Goal: Task Accomplishment & Management: Manage account settings

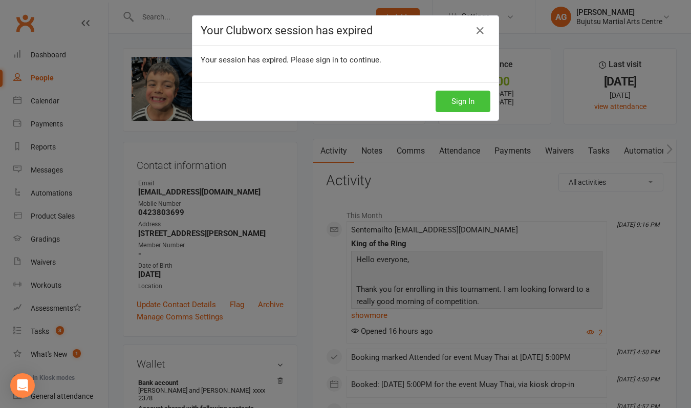
click at [463, 103] on button "Sign In" at bounding box center [462, 101] width 55 height 21
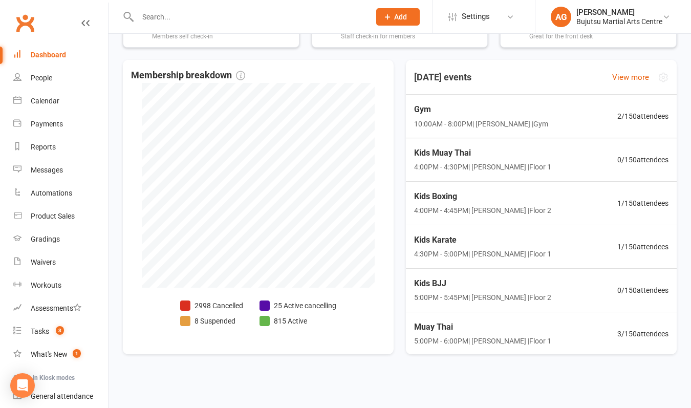
scroll to position [361, 0]
click at [654, 197] on span "1 / 150 attendees" at bounding box center [644, 203] width 52 height 12
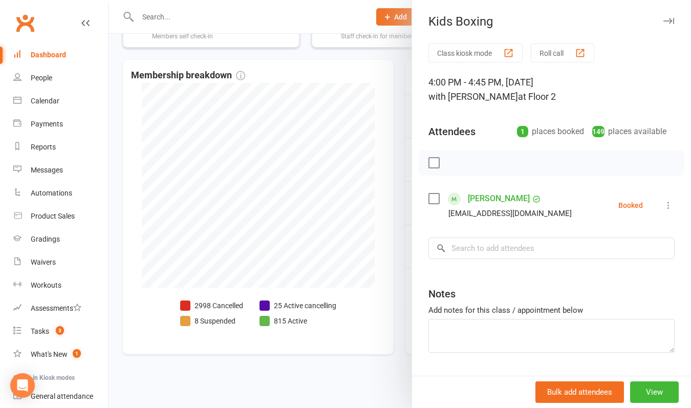
click at [388, 255] on div at bounding box center [399, 204] width 582 height 408
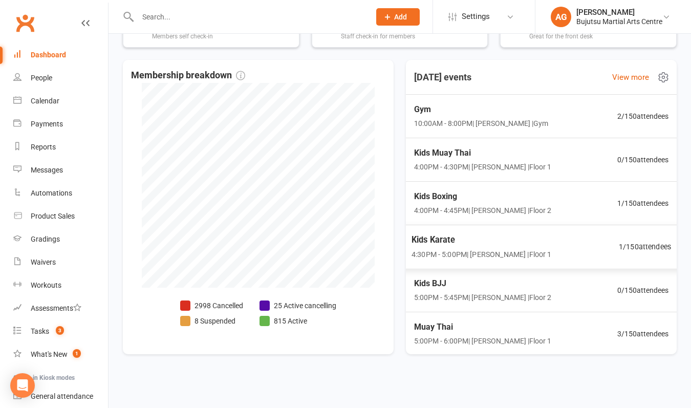
click at [644, 240] on span "1 / 150 attendees" at bounding box center [644, 246] width 52 height 12
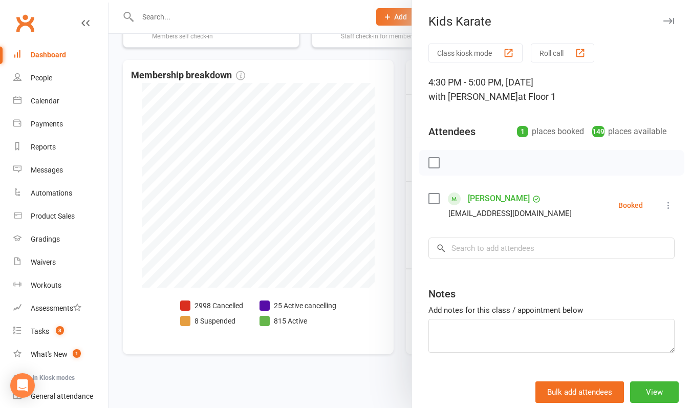
click at [374, 263] on div at bounding box center [399, 204] width 582 height 408
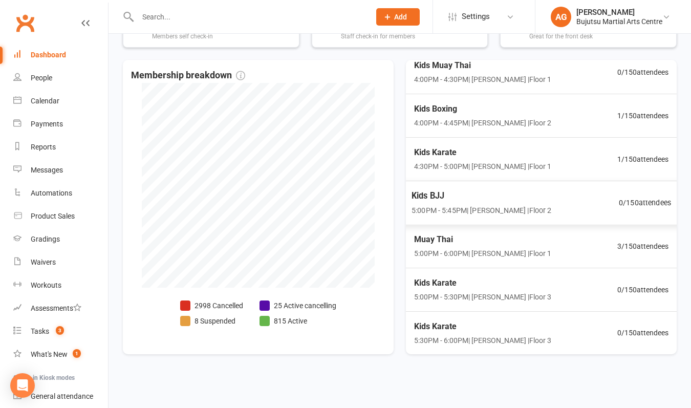
scroll to position [107, 0]
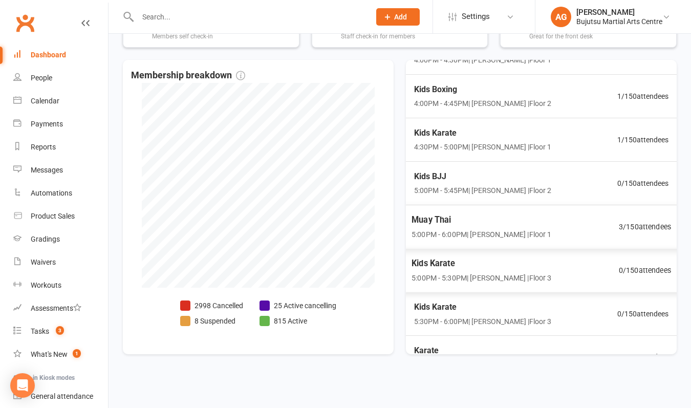
click at [650, 220] on span "3 / 150 attendees" at bounding box center [644, 226] width 52 height 12
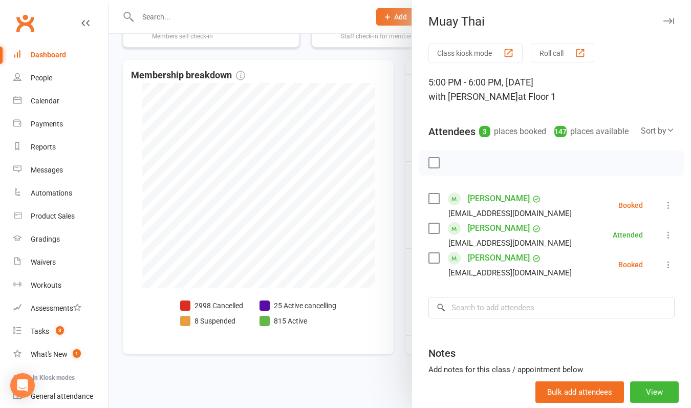
click at [375, 259] on div at bounding box center [399, 204] width 582 height 408
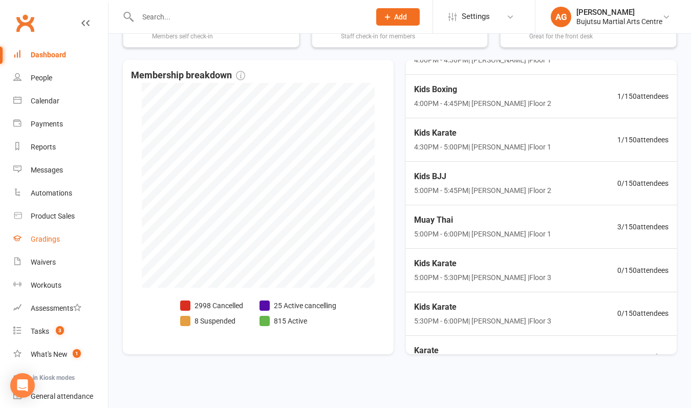
click at [39, 238] on div "Gradings" at bounding box center [45, 239] width 29 height 8
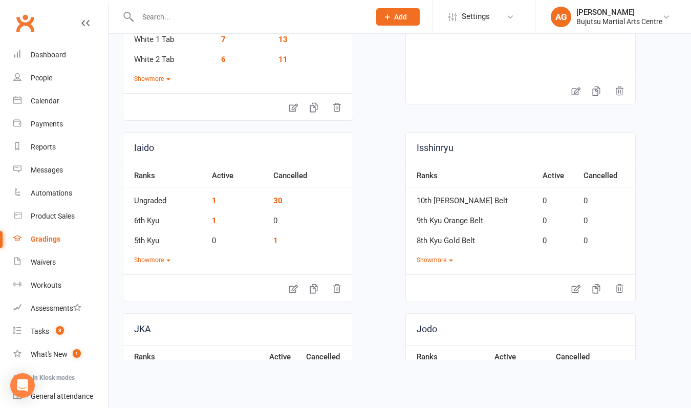
scroll to position [178, 0]
click at [41, 100] on div "Calendar" at bounding box center [45, 101] width 29 height 8
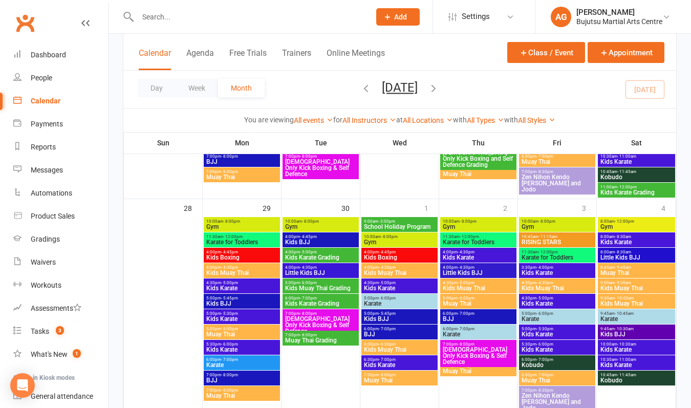
scroll to position [868, 0]
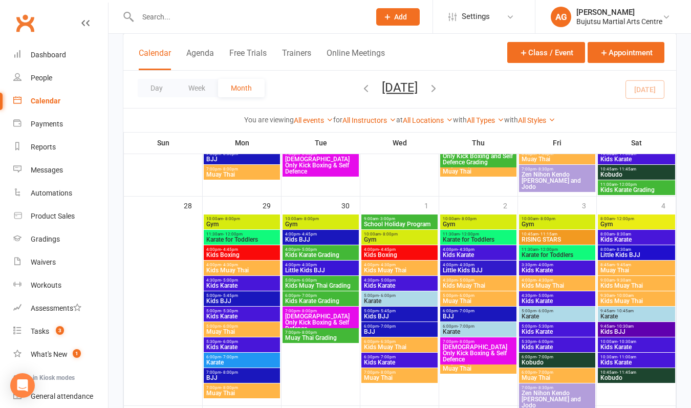
click at [316, 336] on span "Muay Thai Grading" at bounding box center [320, 338] width 72 height 6
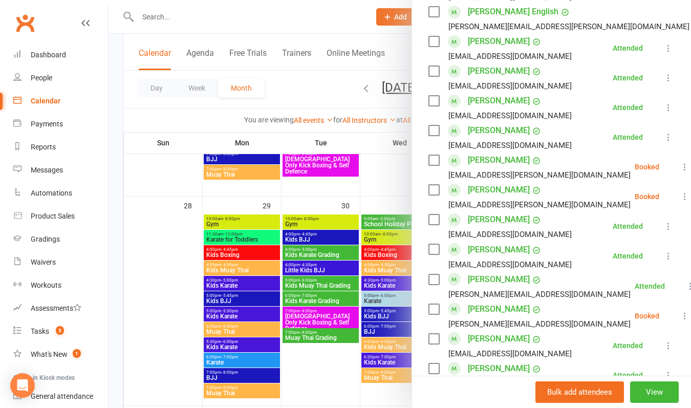
scroll to position [395, 0]
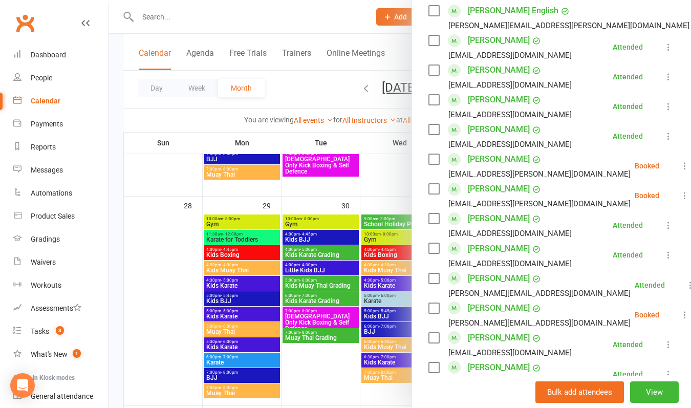
click at [222, 24] on div at bounding box center [399, 204] width 582 height 408
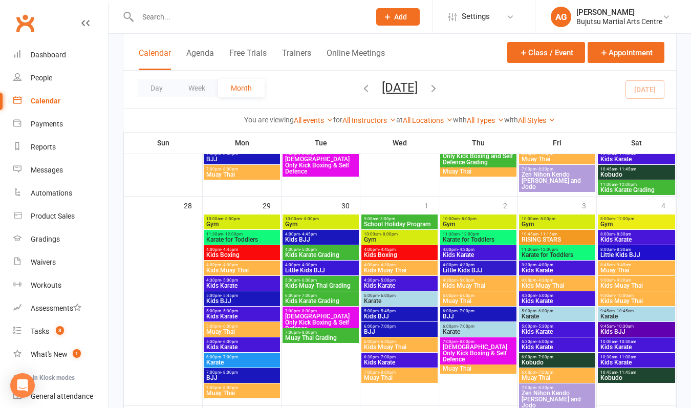
click at [209, 20] on input "text" at bounding box center [249, 17] width 228 height 14
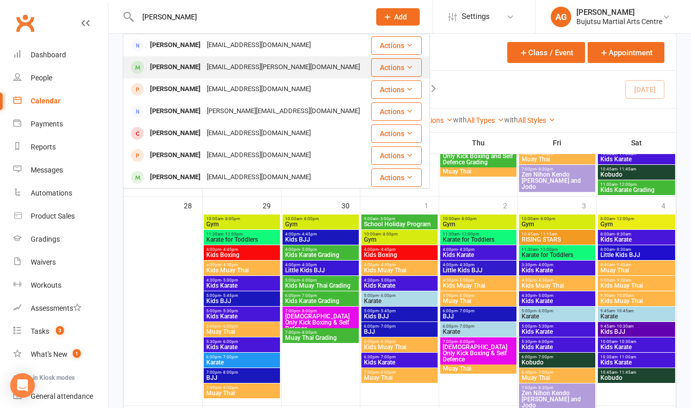
type input "[PERSON_NAME]"
click at [197, 64] on div "[PERSON_NAME]" at bounding box center [175, 67] width 57 height 15
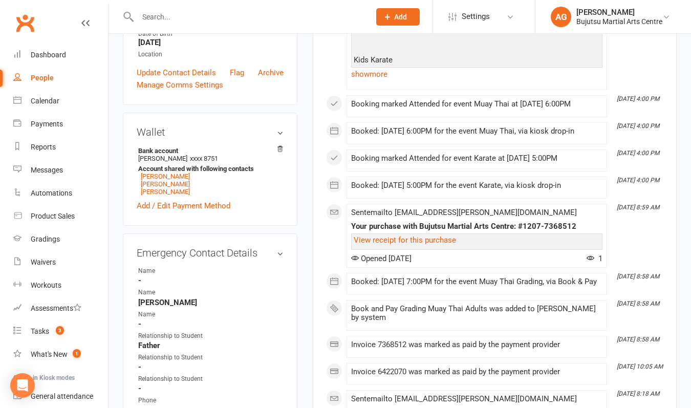
scroll to position [246, 0]
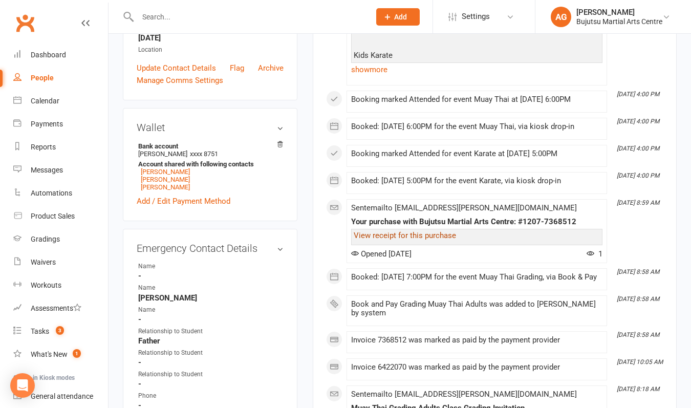
click at [398, 234] on link "View receipt for this purchase" at bounding box center [404, 235] width 102 height 9
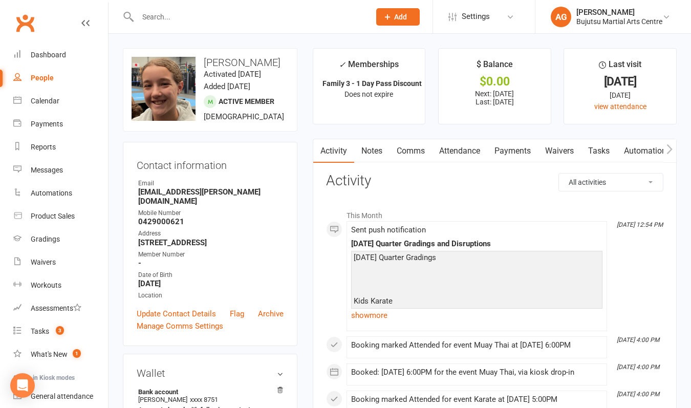
scroll to position [0, 0]
click at [519, 151] on link "Payments" at bounding box center [512, 151] width 51 height 24
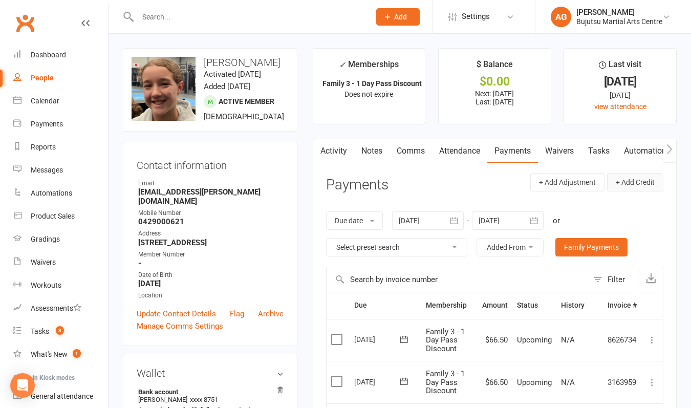
click at [635, 185] on button "+ Add Credit" at bounding box center [635, 182] width 56 height 18
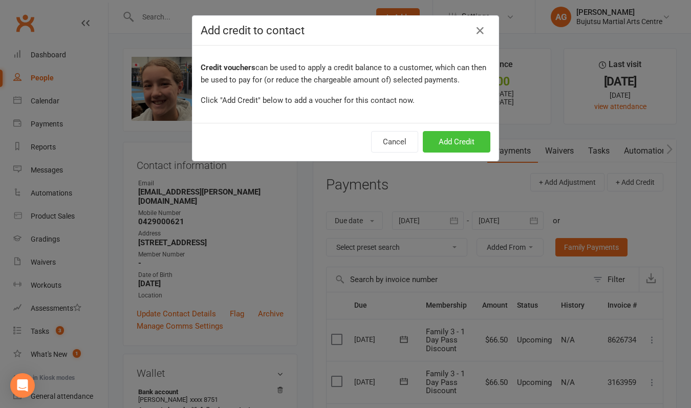
click at [466, 141] on button "Add Credit" at bounding box center [457, 141] width 68 height 21
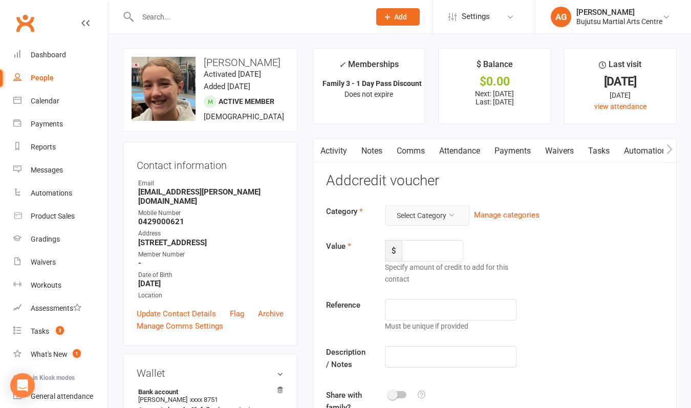
click at [419, 209] on button "Select Category" at bounding box center [427, 215] width 84 height 20
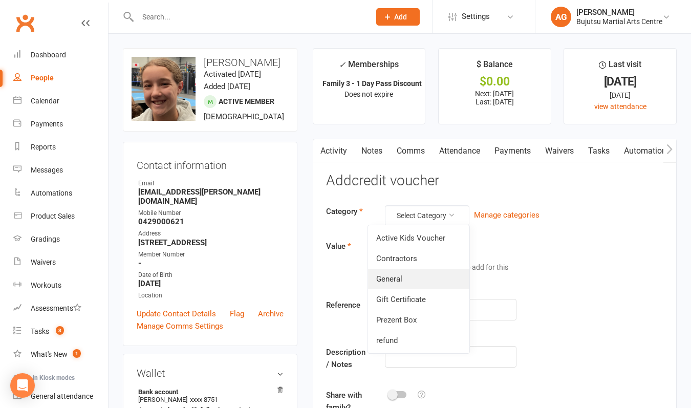
click at [403, 277] on link "General" at bounding box center [418, 279] width 101 height 20
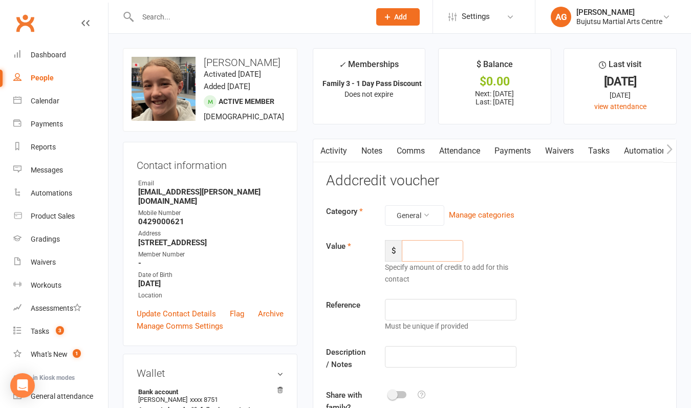
click at [420, 252] on input "number" at bounding box center [432, 250] width 61 height 21
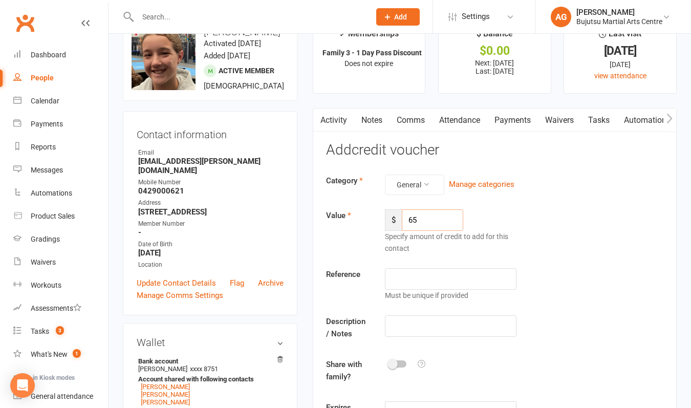
scroll to position [33, 0]
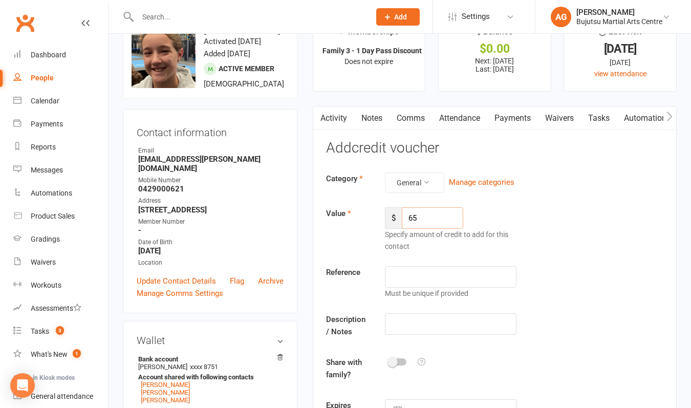
type input "65"
click at [422, 327] on input "text" at bounding box center [450, 323] width 131 height 21
type input "refund grading"
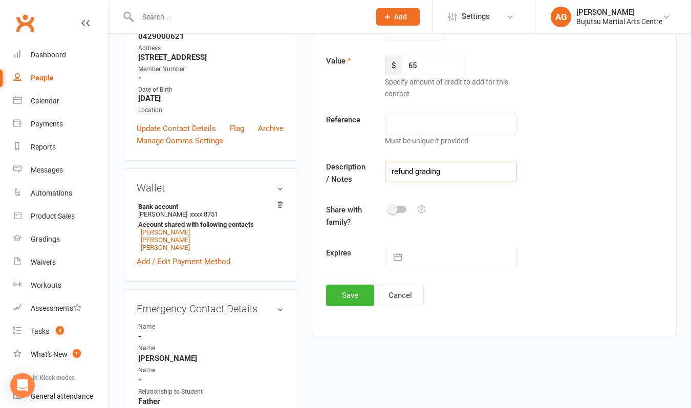
scroll to position [186, 0]
click at [355, 293] on button "Save" at bounding box center [350, 293] width 48 height 21
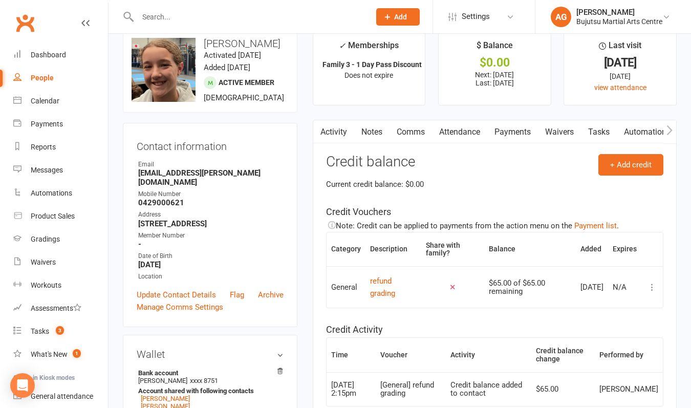
scroll to position [18, 0]
click at [515, 134] on link "Payments" at bounding box center [512, 133] width 51 height 24
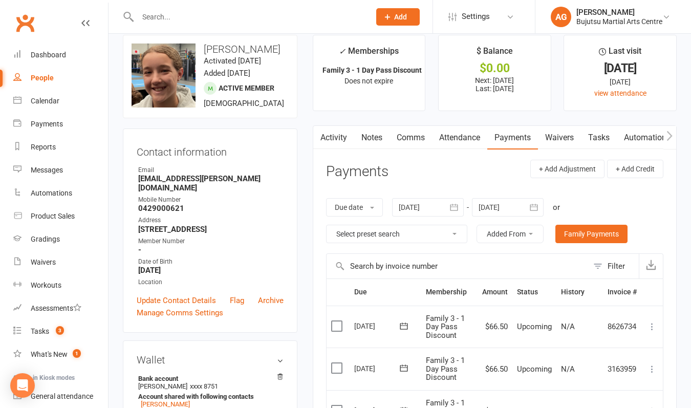
scroll to position [4, 0]
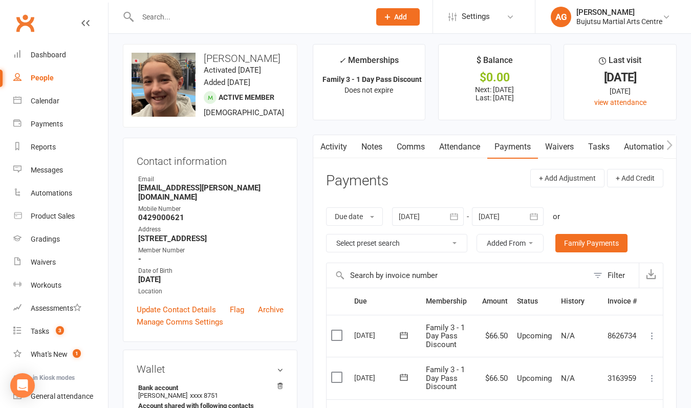
click at [333, 145] on link "Activity" at bounding box center [333, 147] width 41 height 24
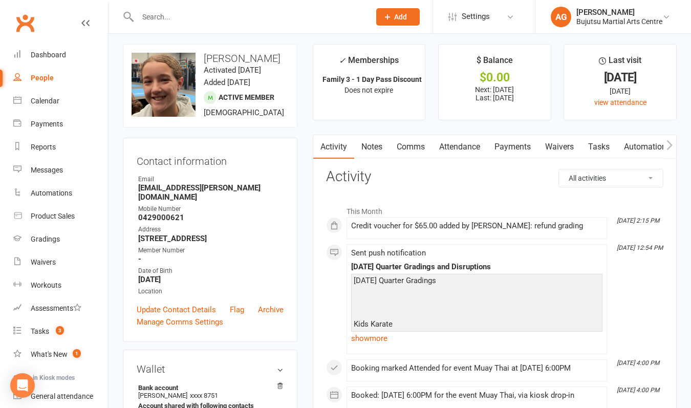
scroll to position [5, 0]
click at [518, 143] on link "Payments" at bounding box center [512, 147] width 51 height 24
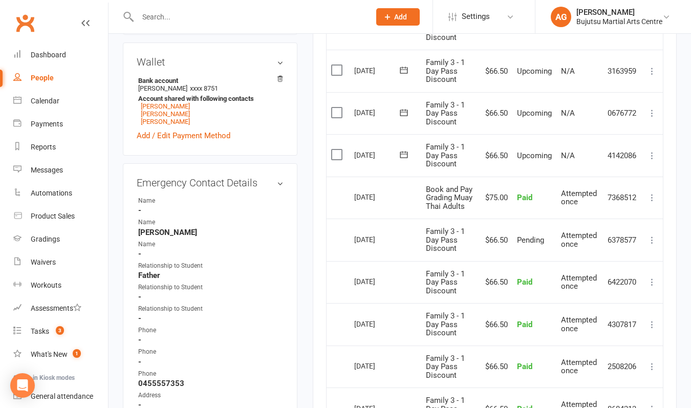
scroll to position [303, 0]
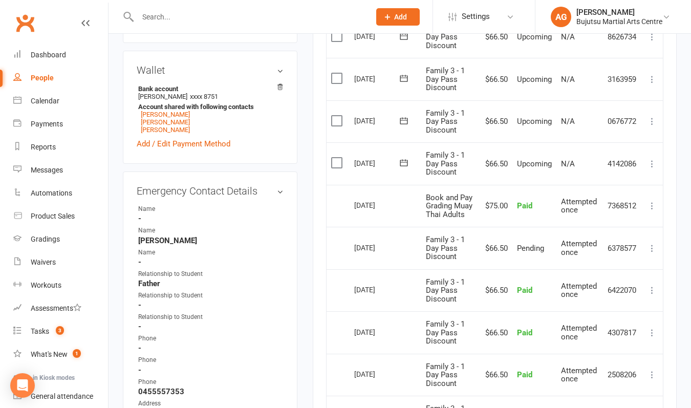
click at [652, 159] on icon at bounding box center [652, 164] width 10 height 10
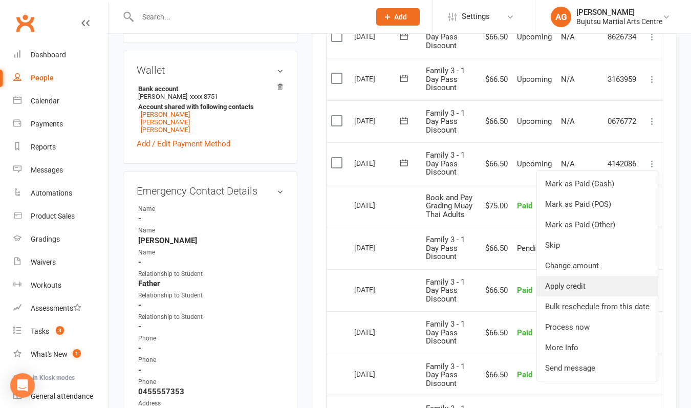
click at [591, 284] on link "Apply credit" at bounding box center [597, 286] width 121 height 20
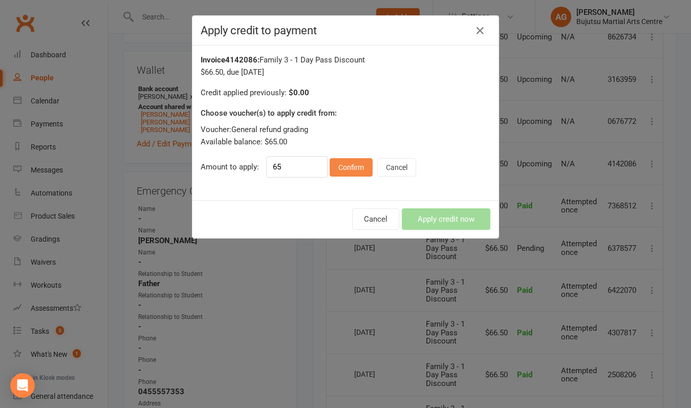
click at [359, 169] on button "Confirm" at bounding box center [350, 167] width 43 height 18
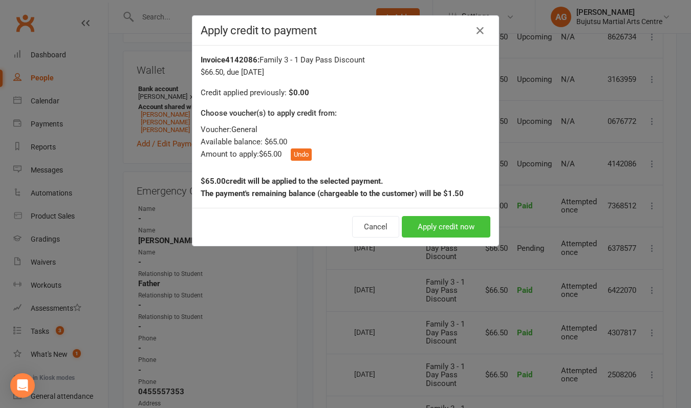
click at [435, 227] on button "Apply credit now" at bounding box center [446, 226] width 88 height 21
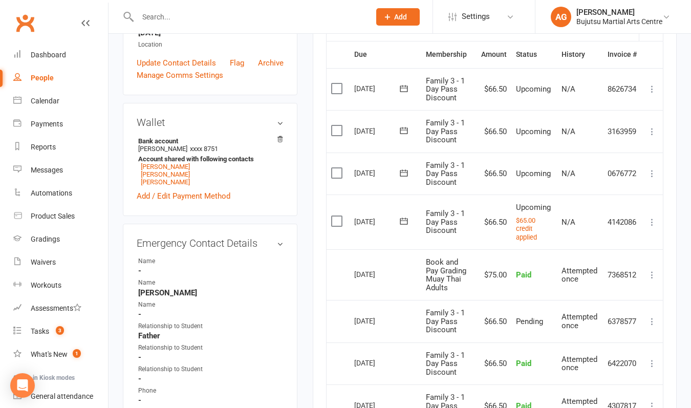
scroll to position [289, 0]
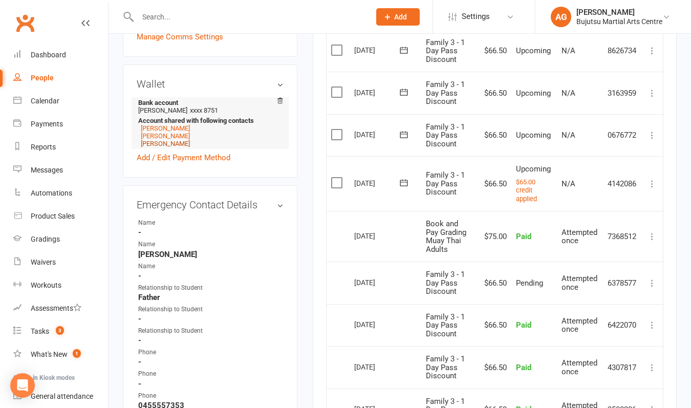
click at [165, 147] on link "[PERSON_NAME]" at bounding box center [165, 144] width 49 height 8
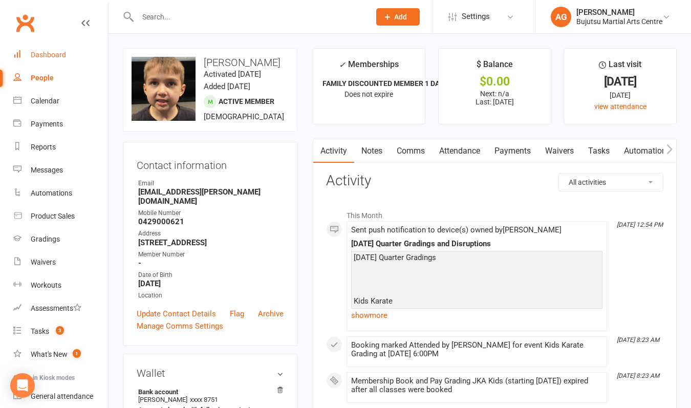
click at [40, 56] on div "Dashboard" at bounding box center [48, 55] width 35 height 8
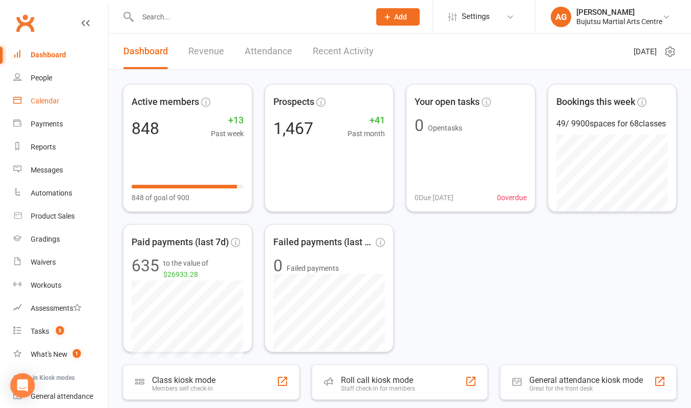
click at [40, 99] on div "Calendar" at bounding box center [45, 101] width 29 height 8
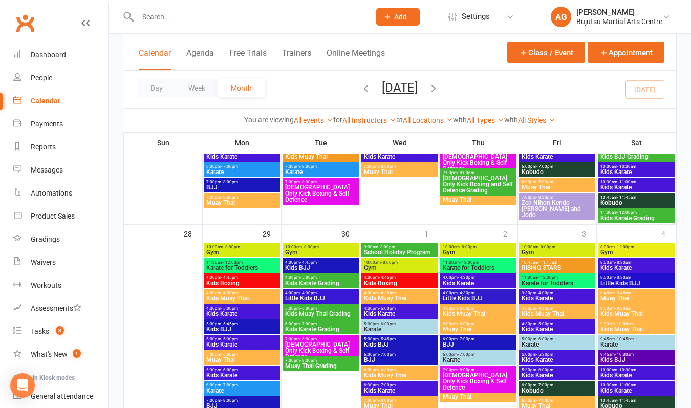
scroll to position [881, 0]
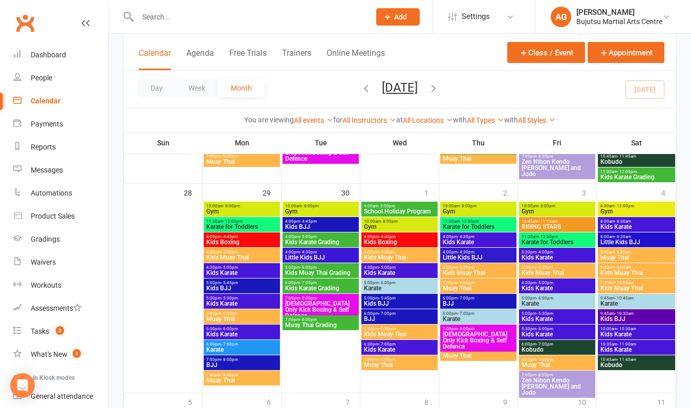
click at [308, 320] on span "- 8:00pm" at bounding box center [308, 319] width 17 height 5
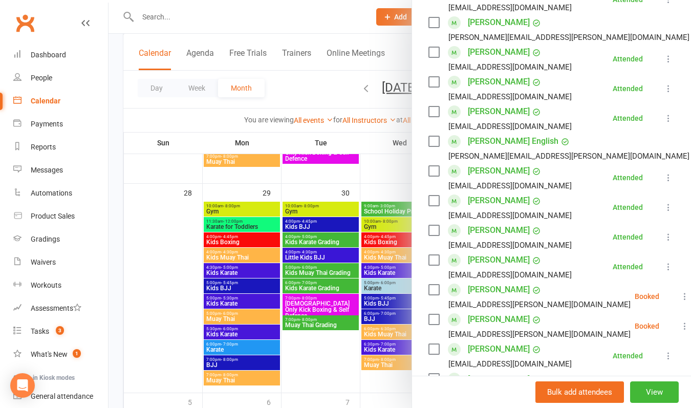
scroll to position [266, 0]
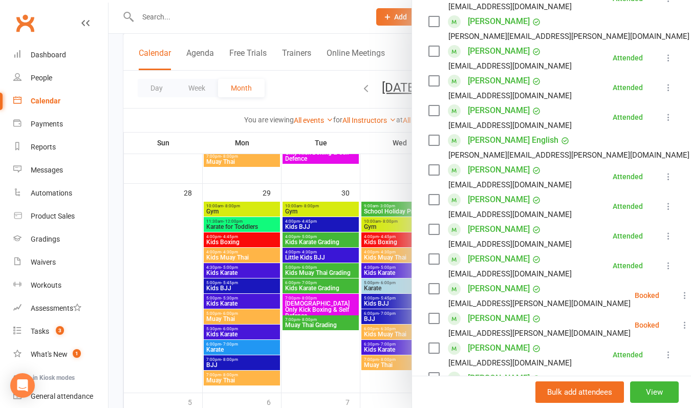
click at [679, 295] on icon at bounding box center [684, 295] width 10 height 10
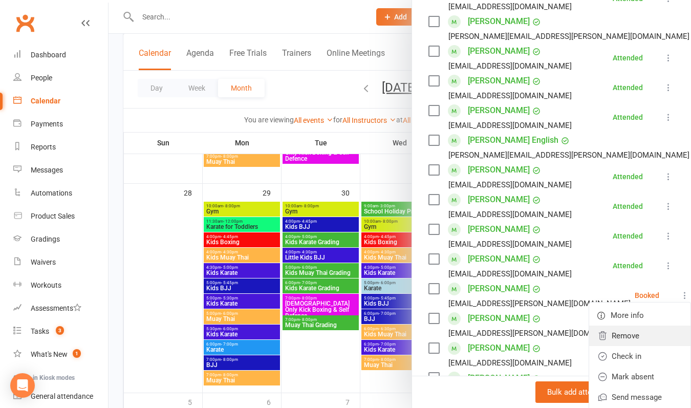
click at [626, 334] on link "Remove" at bounding box center [639, 335] width 101 height 20
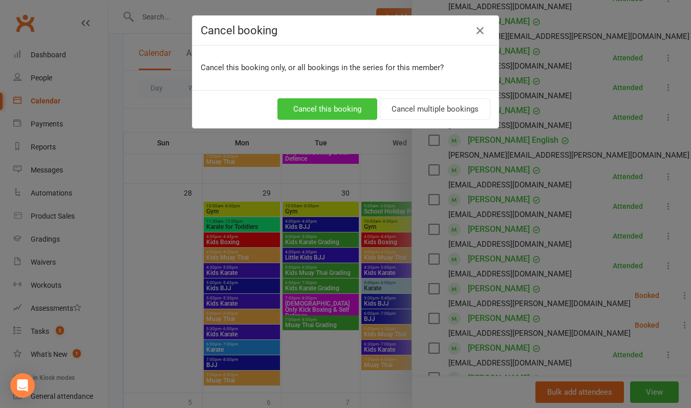
click at [338, 116] on button "Cancel this booking" at bounding box center [327, 108] width 100 height 21
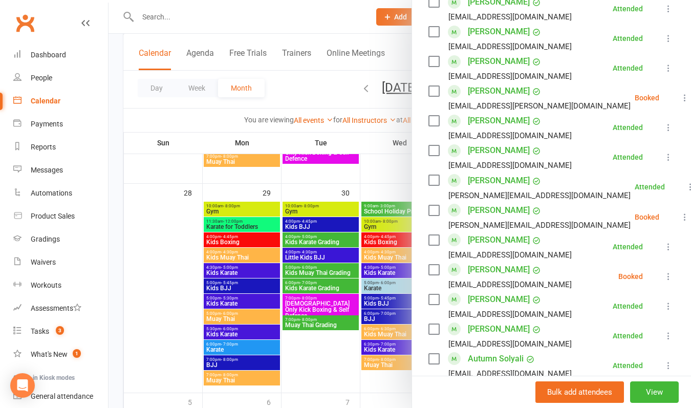
scroll to position [464, 0]
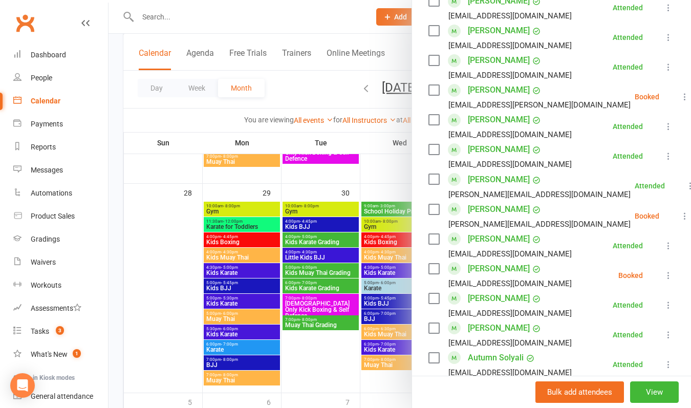
click at [491, 268] on link "[PERSON_NAME]" at bounding box center [499, 268] width 62 height 16
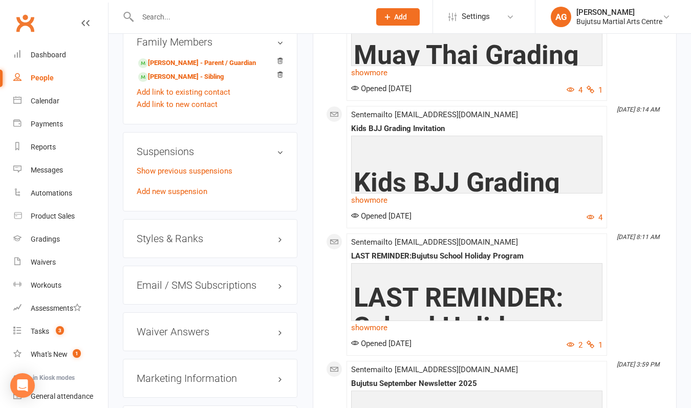
scroll to position [905, 0]
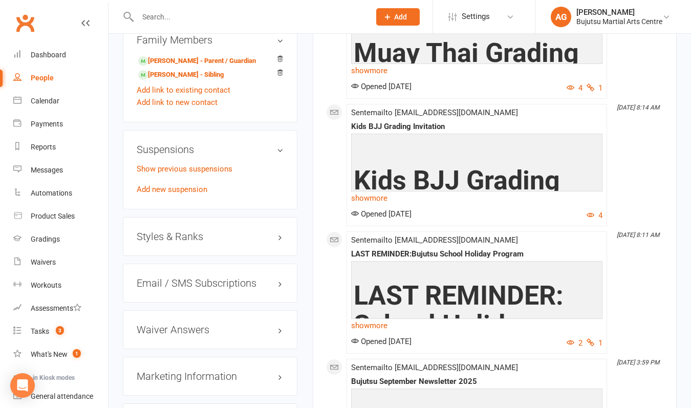
click at [176, 242] on h3 "Styles & Ranks" at bounding box center [210, 236] width 147 height 11
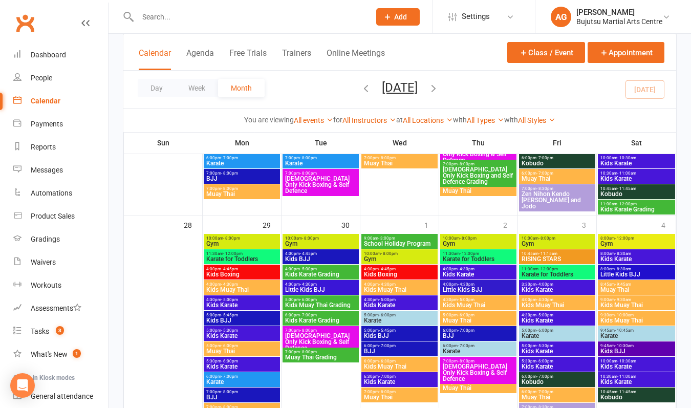
scroll to position [852, 0]
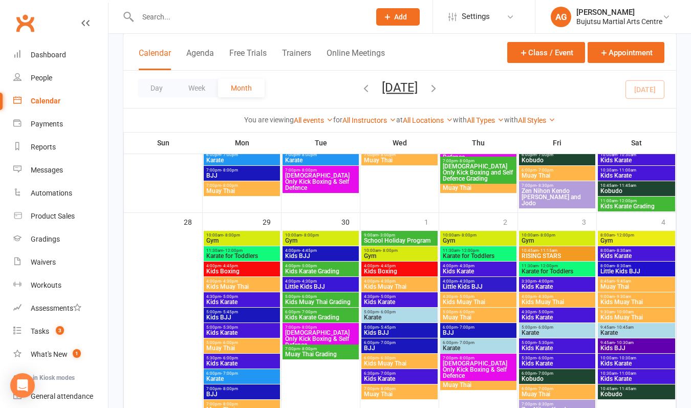
click at [319, 355] on span "Muay Thai Grading" at bounding box center [320, 354] width 72 height 6
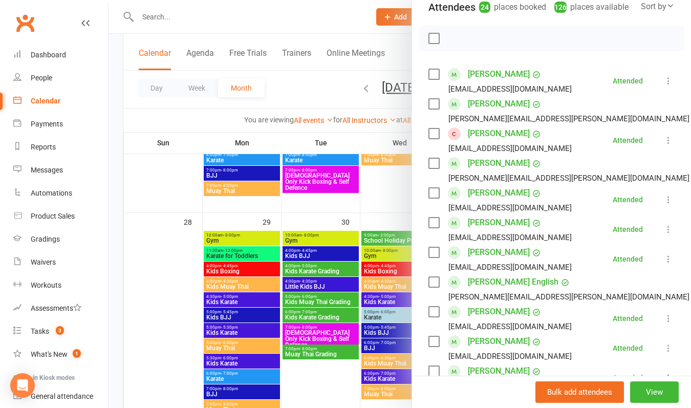
scroll to position [113, 0]
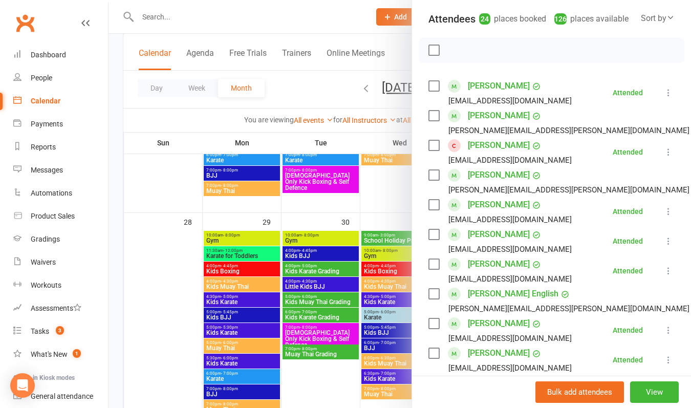
click at [114, 56] on div at bounding box center [399, 204] width 582 height 408
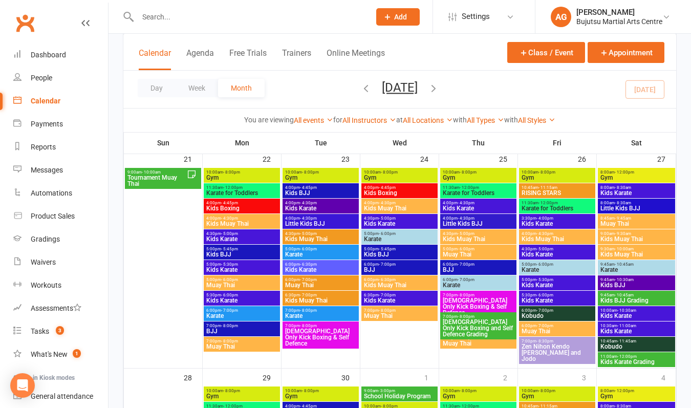
scroll to position [704, 0]
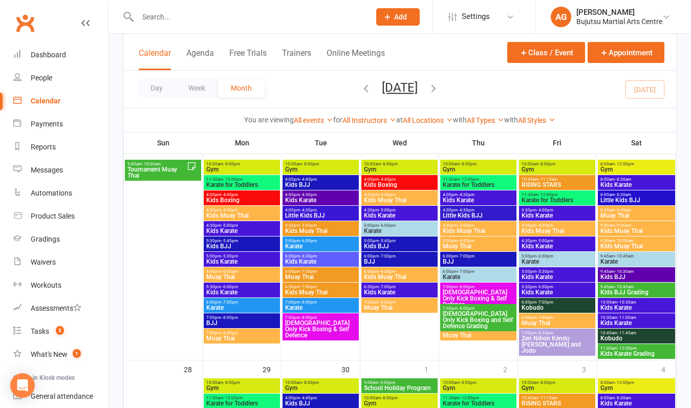
click at [641, 290] on span "Kids BJJ Grading" at bounding box center [636, 292] width 73 height 6
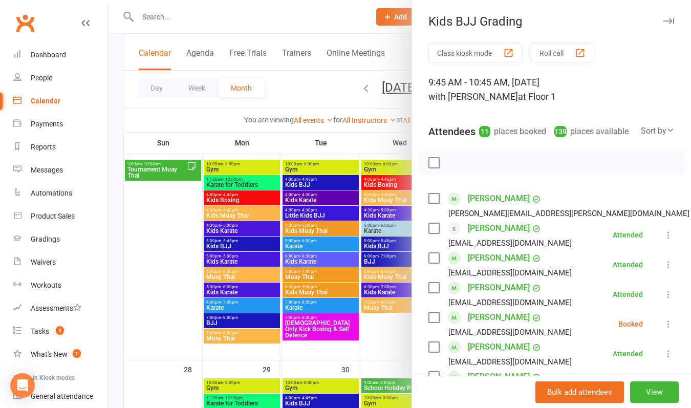
scroll to position [0, 0]
click at [668, 324] on icon at bounding box center [668, 324] width 10 height 10
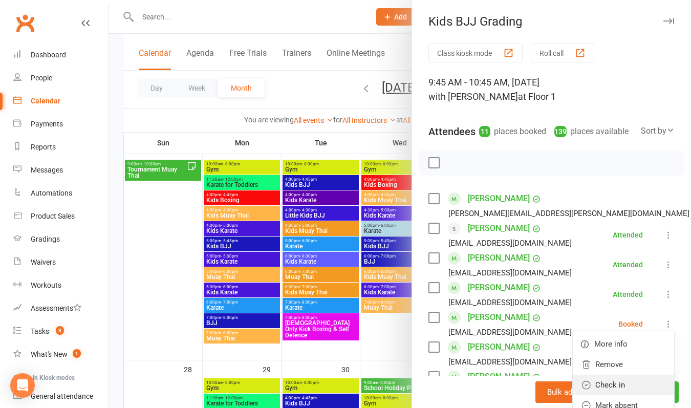
click at [619, 382] on link "Check in" at bounding box center [622, 384] width 101 height 20
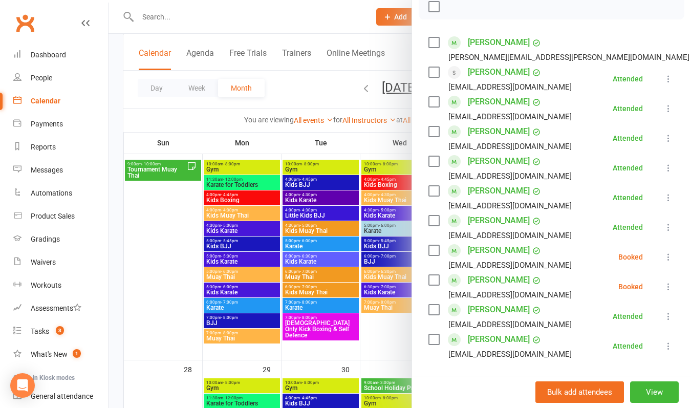
scroll to position [165, 0]
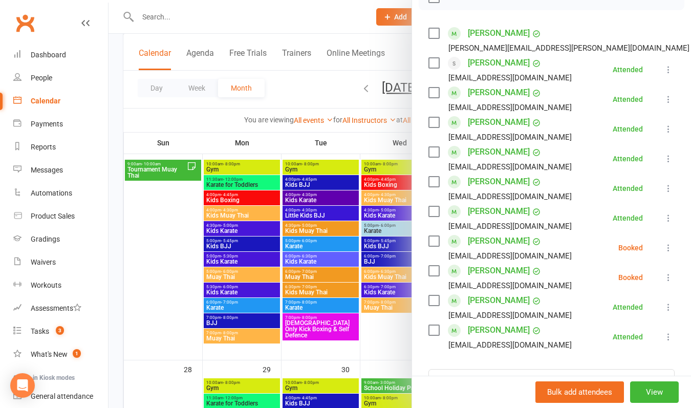
click at [668, 249] on icon at bounding box center [668, 247] width 10 height 10
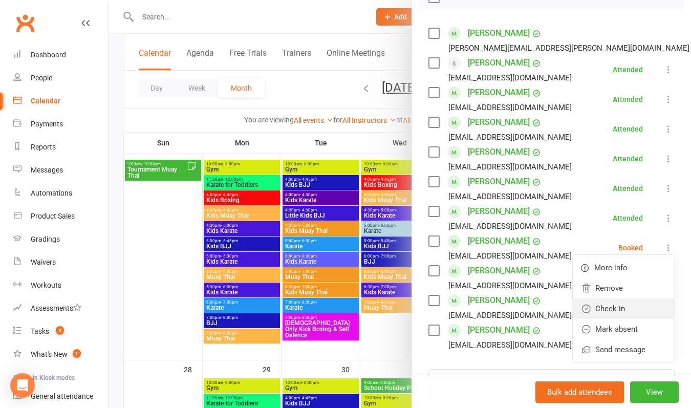
click at [621, 306] on link "Check in" at bounding box center [622, 308] width 101 height 20
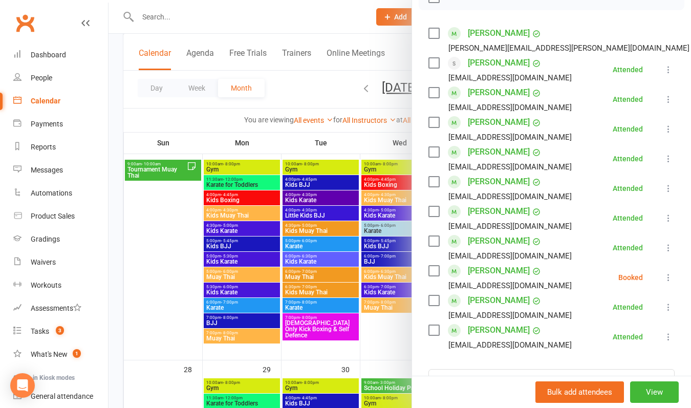
click at [666, 278] on icon at bounding box center [668, 277] width 10 height 10
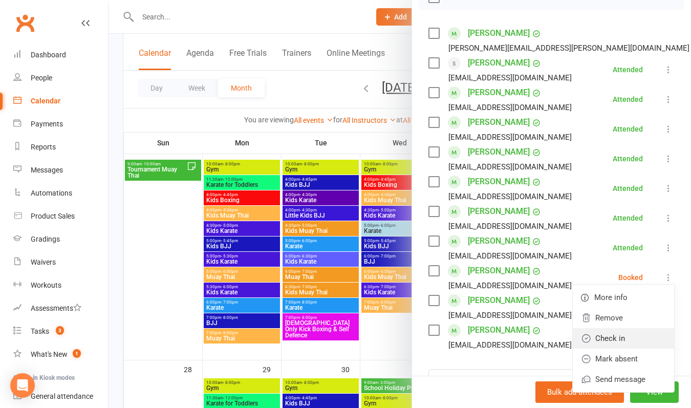
click at [626, 338] on link "Check in" at bounding box center [622, 338] width 101 height 20
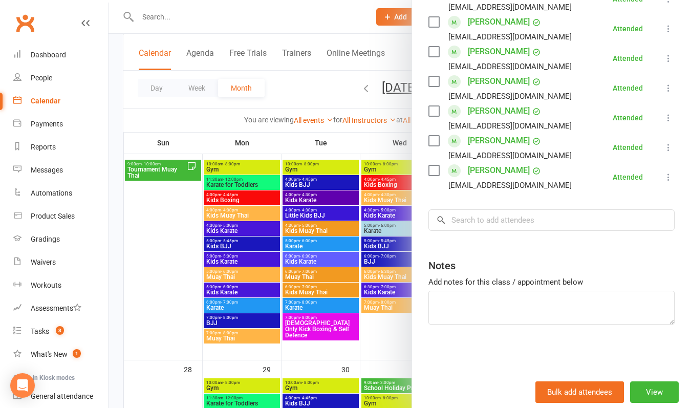
scroll to position [325, 0]
click at [162, 262] on div at bounding box center [399, 204] width 582 height 408
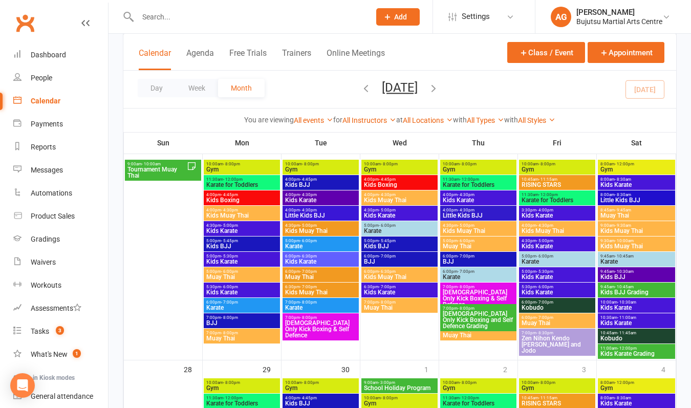
click at [621, 354] on span "Kids Karate Grading" at bounding box center [636, 353] width 73 height 6
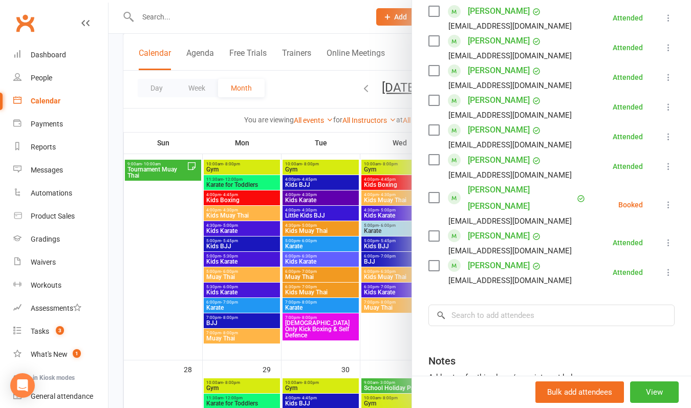
scroll to position [540, 0]
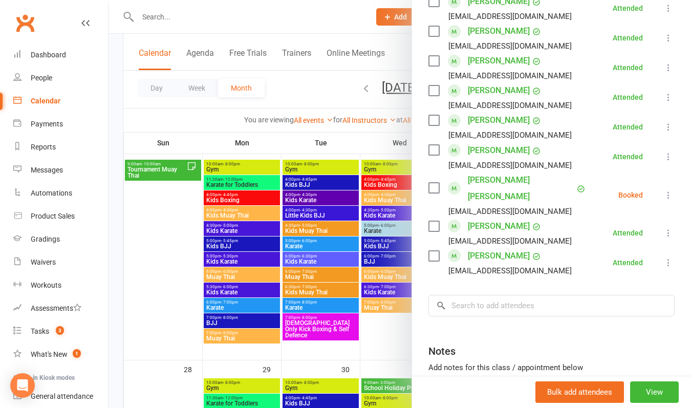
click at [667, 190] on icon at bounding box center [668, 195] width 10 height 10
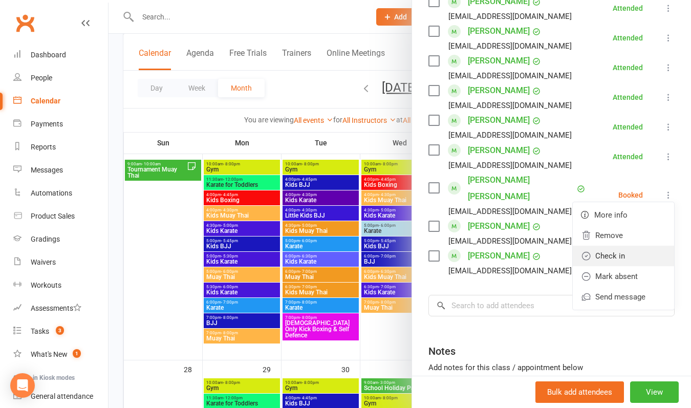
click at [627, 246] on link "Check in" at bounding box center [622, 256] width 101 height 20
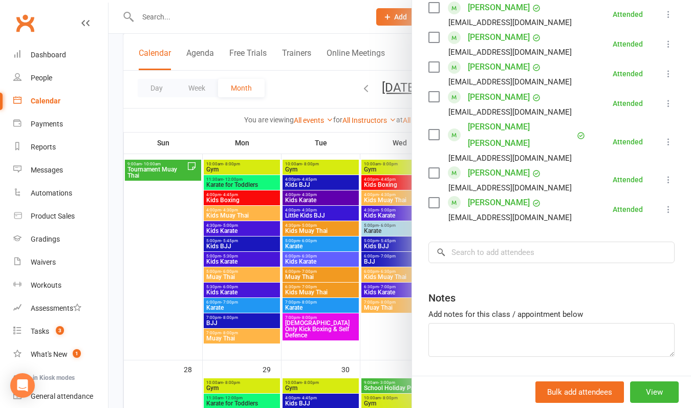
scroll to position [592, 0]
click at [151, 231] on div at bounding box center [399, 204] width 582 height 408
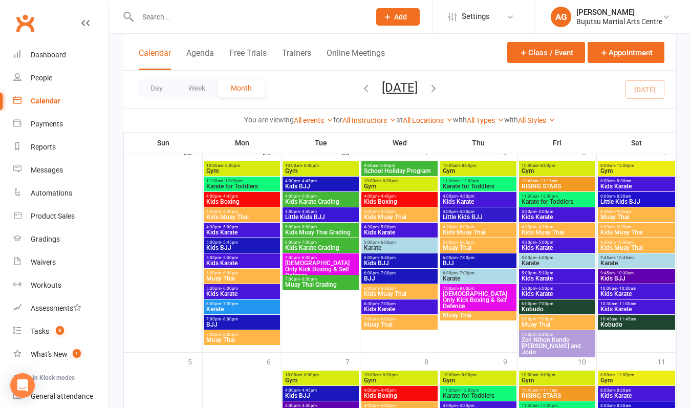
scroll to position [927, 0]
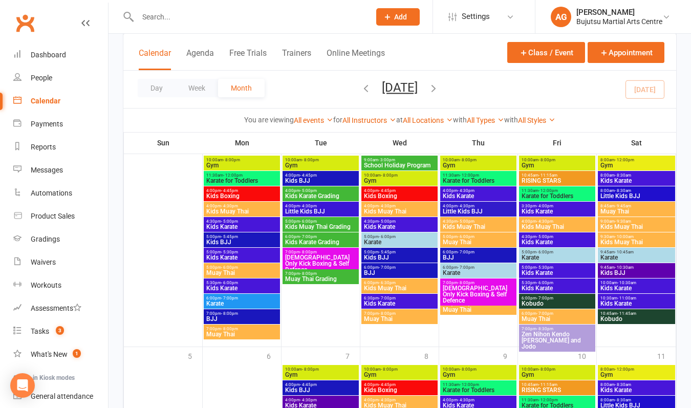
click at [327, 194] on span "Kids Karate Grading" at bounding box center [320, 196] width 72 height 6
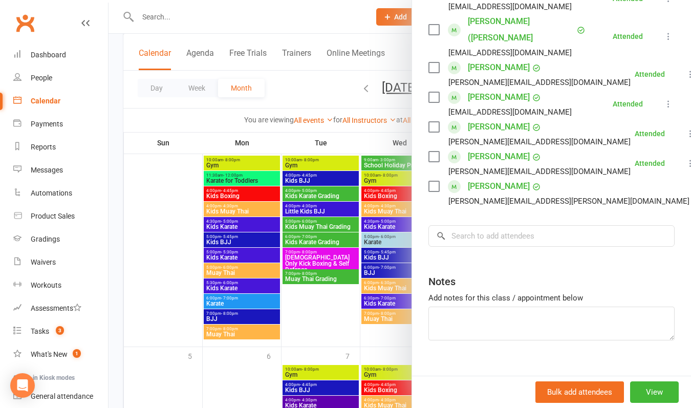
scroll to position [295, 0]
click at [323, 240] on div at bounding box center [399, 204] width 582 height 408
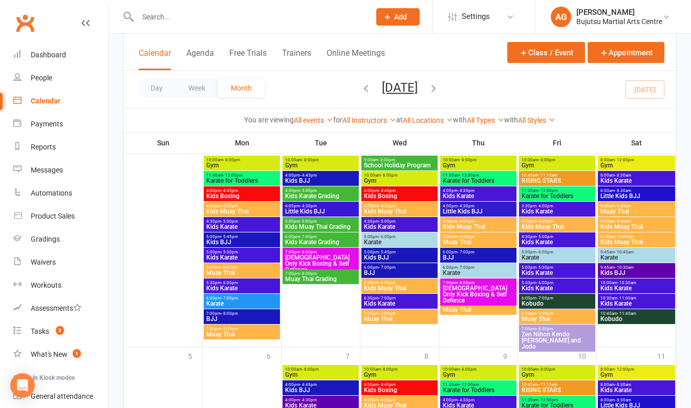
click at [323, 240] on span "Kids Karate Grading" at bounding box center [320, 242] width 72 height 6
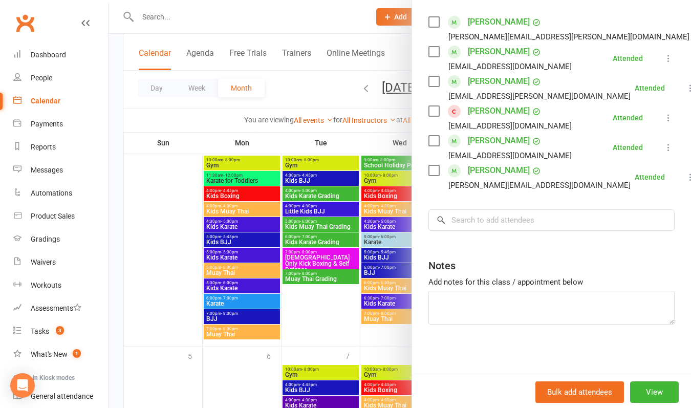
scroll to position [176, 0]
click at [301, 239] on div at bounding box center [399, 204] width 582 height 408
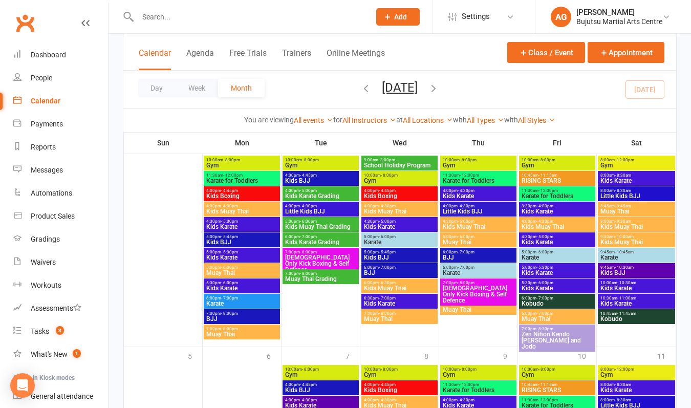
click at [301, 239] on span "Kids Karate Grading" at bounding box center [320, 242] width 72 height 6
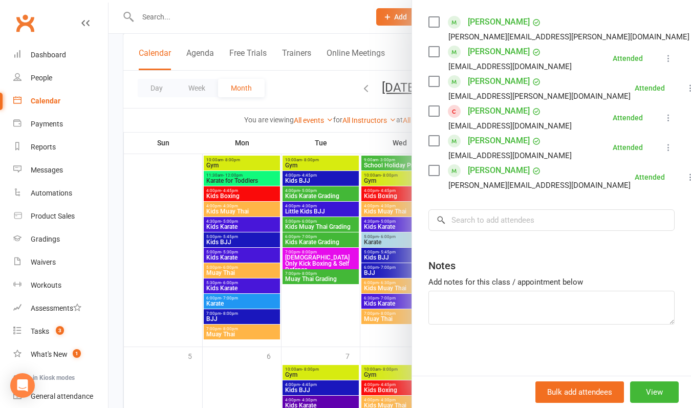
click at [298, 192] on div at bounding box center [399, 204] width 582 height 408
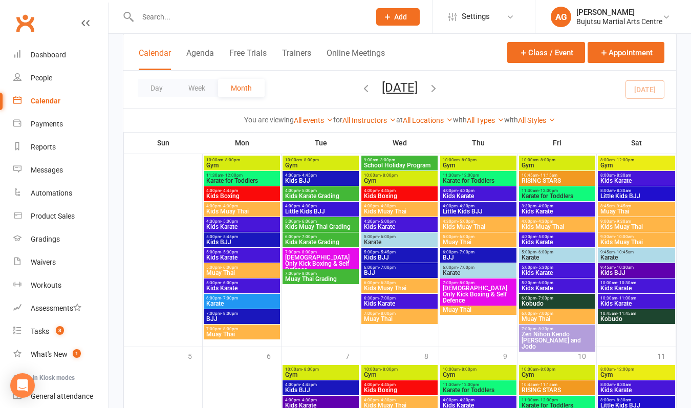
click at [298, 193] on span "Kids Karate Grading" at bounding box center [320, 196] width 72 height 6
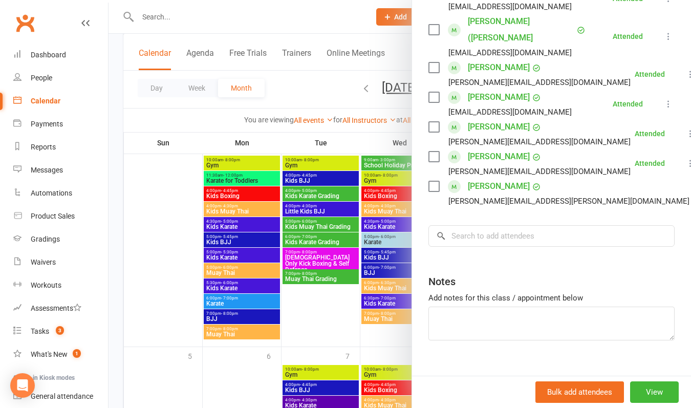
scroll to position [295, 0]
click at [308, 330] on div at bounding box center [399, 204] width 582 height 408
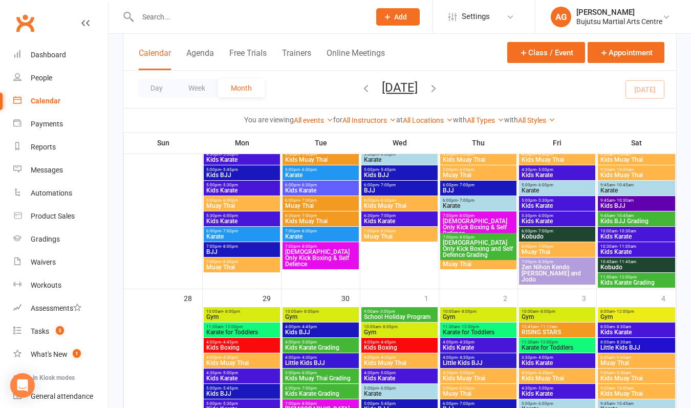
scroll to position [778, 0]
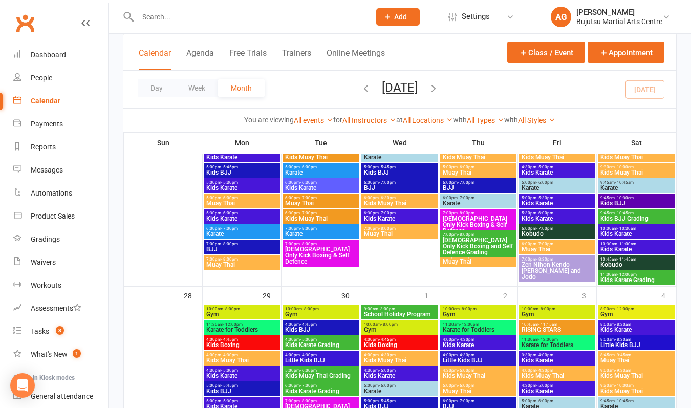
click at [628, 278] on span "Kids Karate Grading" at bounding box center [636, 280] width 73 height 6
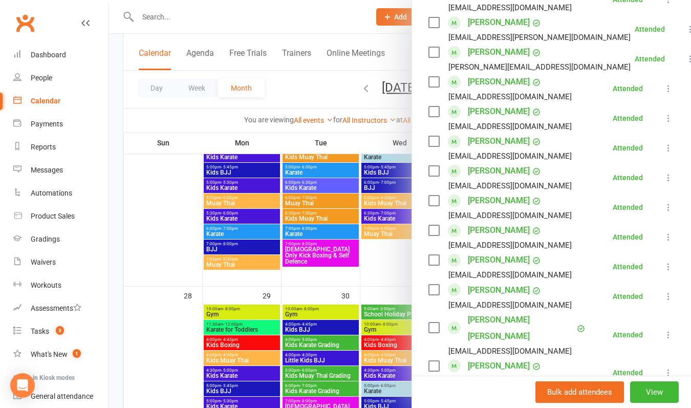
scroll to position [257, 0]
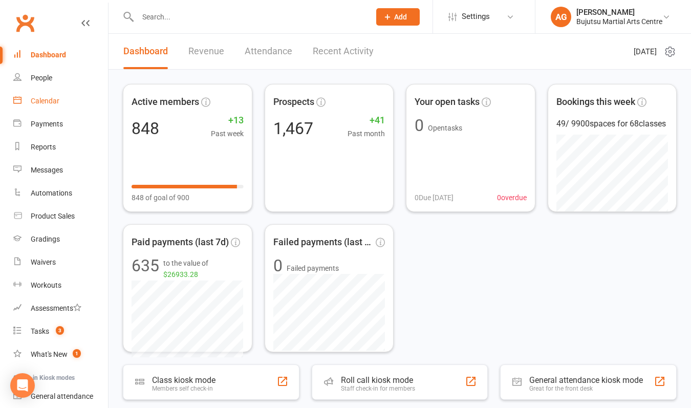
click at [50, 102] on div "Calendar" at bounding box center [45, 101] width 29 height 8
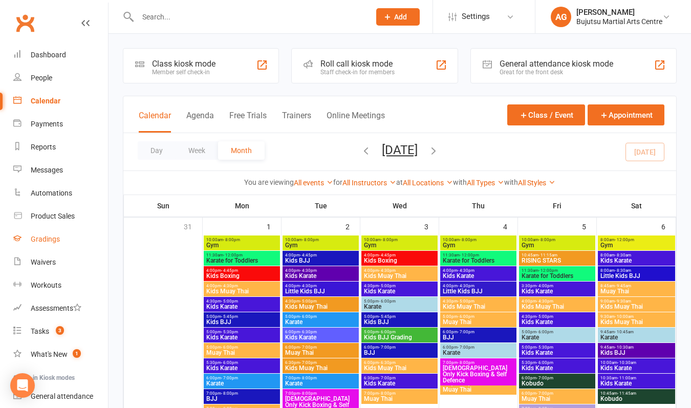
click at [46, 239] on div "Gradings" at bounding box center [45, 239] width 29 height 8
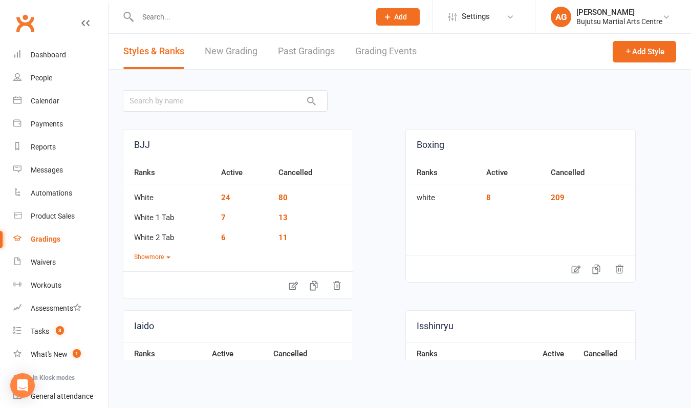
click at [389, 48] on link "Grading Events" at bounding box center [385, 51] width 61 height 35
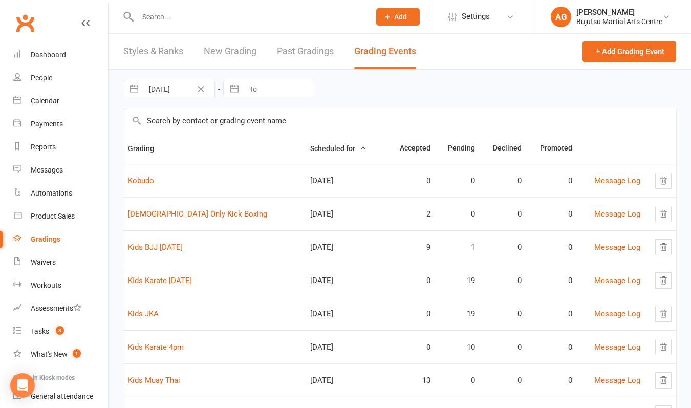
click at [167, 252] on td "Kids BJJ [DATE]" at bounding box center [214, 246] width 182 height 33
click at [165, 247] on link "Kids BJJ Saturday" at bounding box center [155, 246] width 55 height 9
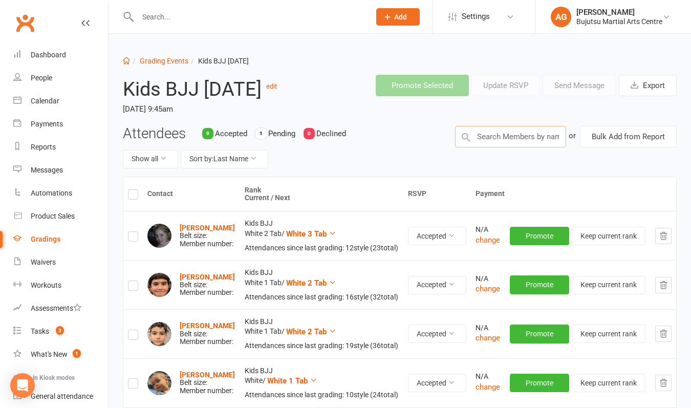
click at [498, 138] on input "text" at bounding box center [510, 136] width 111 height 21
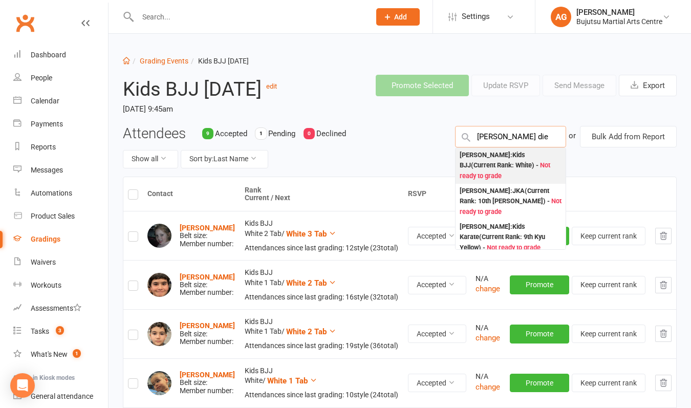
type input "Jason die"
click at [497, 159] on div "Jason Diep : Kids BJJ (Current Rank: White ) - Not ready to grade" at bounding box center [510, 166] width 102 height 32
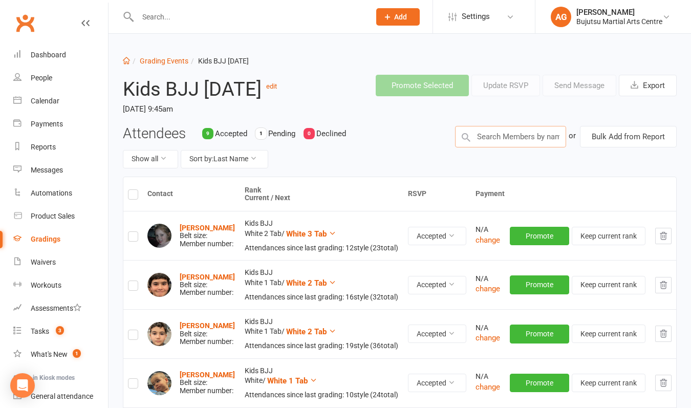
click at [490, 137] on input "text" at bounding box center [510, 136] width 111 height 21
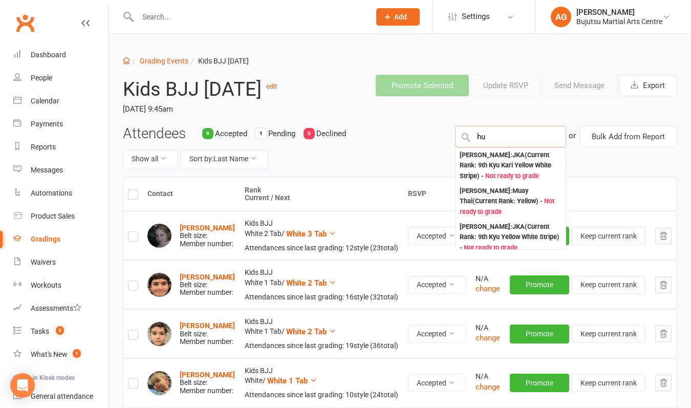
type input "h"
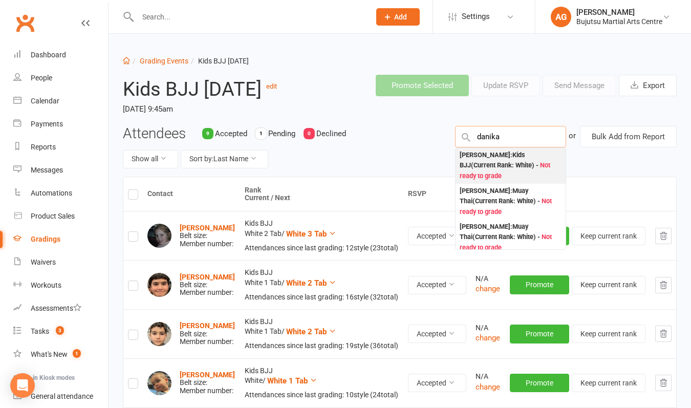
type input "Danika"
drag, startPoint x: 486, startPoint y: 153, endPoint x: 485, endPoint y: 161, distance: 7.3
click at [485, 161] on div "Danika Huynh : Kids BJJ (Current Rank: White ) - Not ready to grade" at bounding box center [510, 166] width 102 height 32
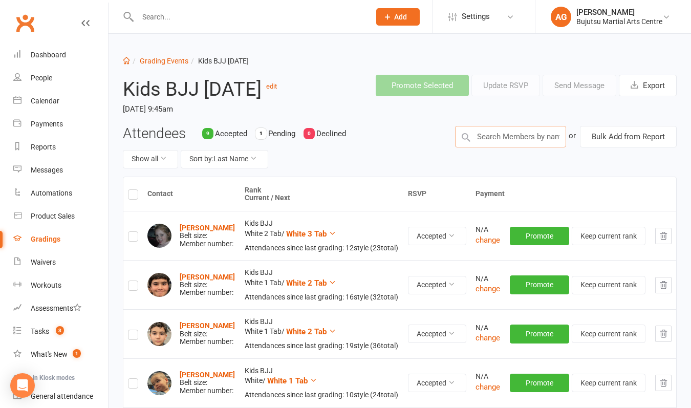
click at [497, 139] on input "text" at bounding box center [510, 136] width 111 height 21
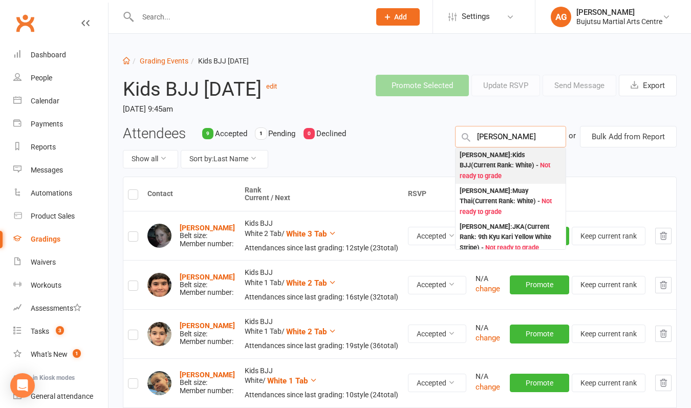
type input "mika"
click at [496, 157] on div "Mika Huynh : Kids BJJ (Current Rank: White ) - Not ready to grade" at bounding box center [510, 166] width 102 height 32
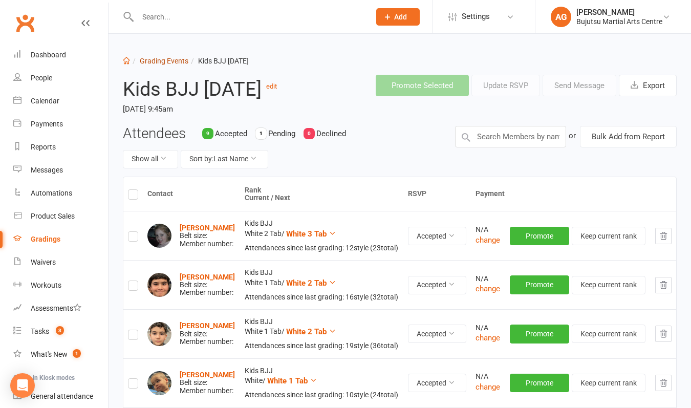
click at [160, 60] on link "Grading Events" at bounding box center [164, 61] width 49 height 8
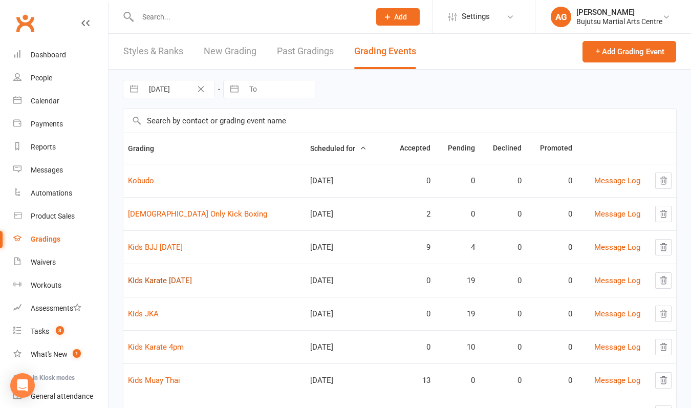
click at [164, 279] on link "KIds Karate Saturday" at bounding box center [160, 280] width 64 height 9
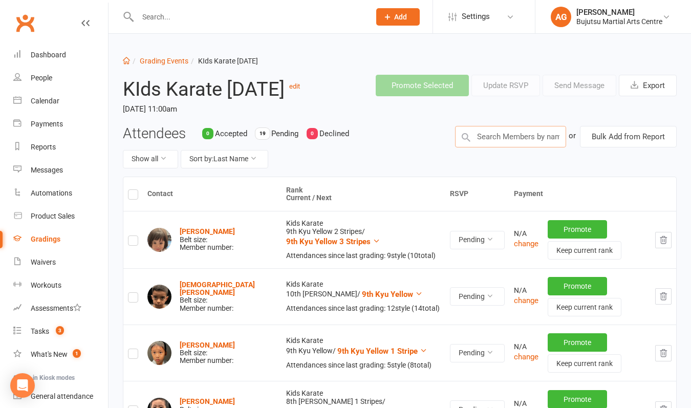
click at [514, 141] on input "text" at bounding box center [510, 136] width 111 height 21
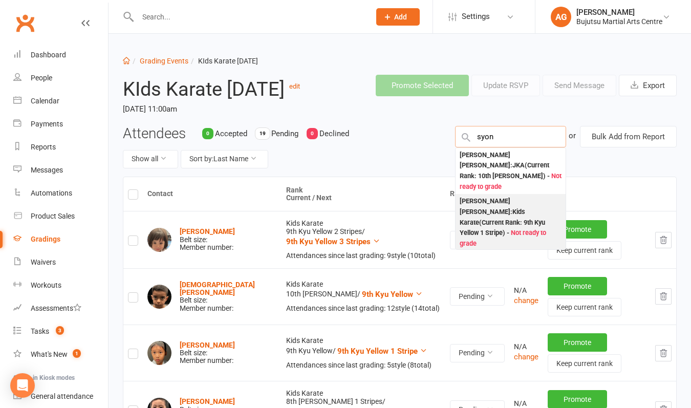
type input "syon"
click at [513, 198] on div "Syon Theeng Tamang : Kids Karate (Current Rank: 9th Kyu Yellow 1 Stripe ) - Not…" at bounding box center [510, 222] width 102 height 53
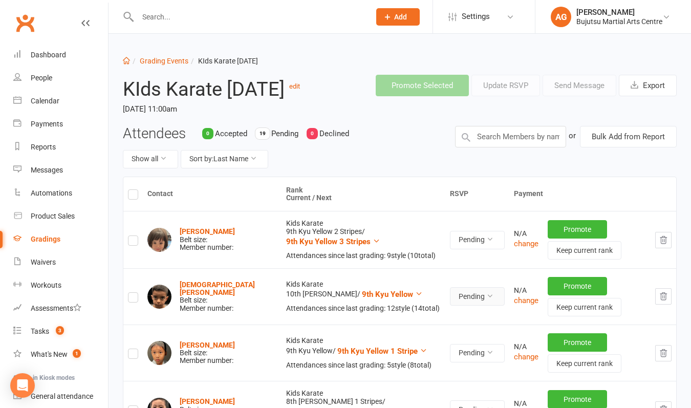
click at [450, 297] on button "Pending" at bounding box center [477, 296] width 55 height 18
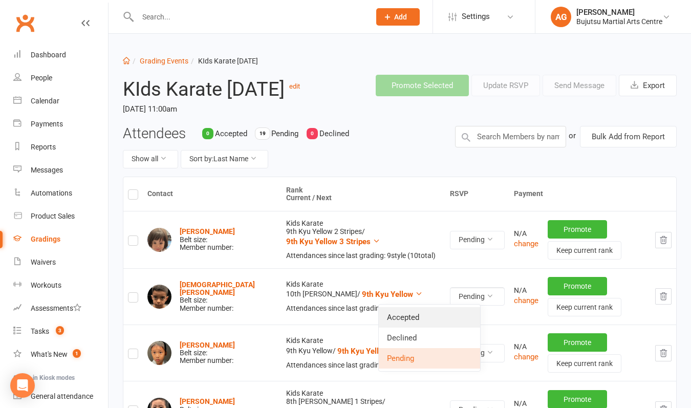
click at [436, 318] on link "Accepted" at bounding box center [429, 317] width 101 height 20
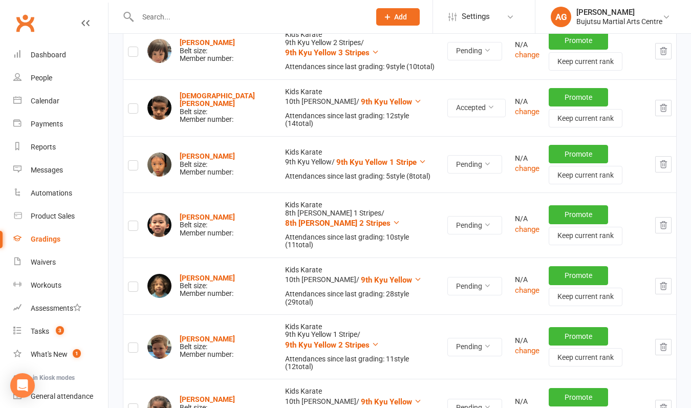
scroll to position [196, 0]
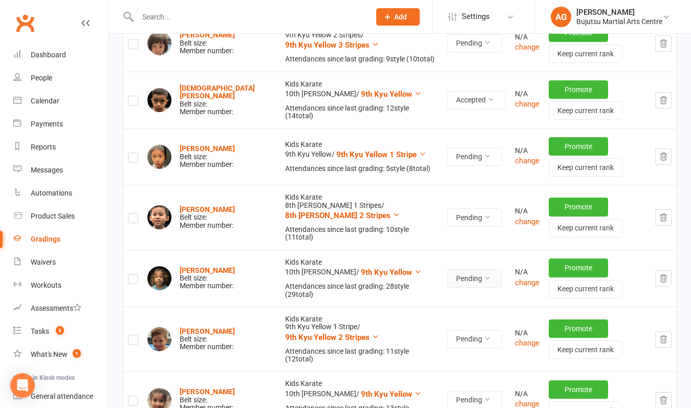
click at [447, 269] on button "Pending" at bounding box center [474, 278] width 55 height 18
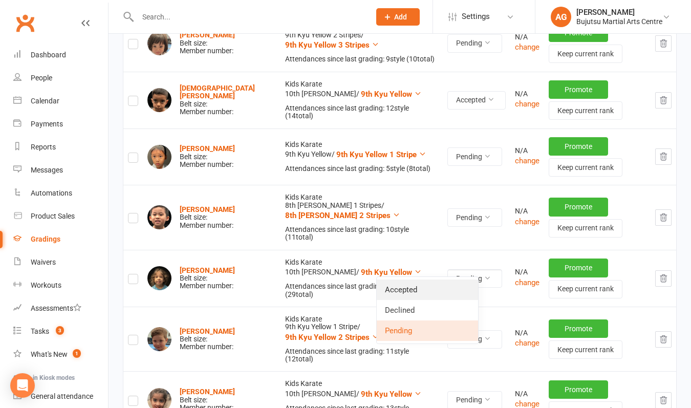
click at [427, 289] on link "Accepted" at bounding box center [427, 289] width 101 height 20
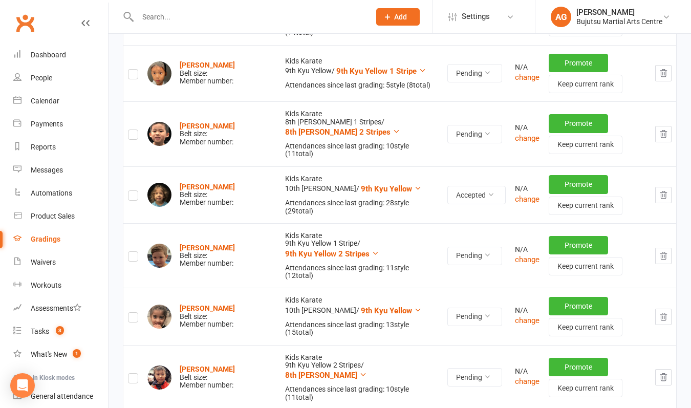
scroll to position [280, 0]
click at [447, 307] on button "Pending" at bounding box center [474, 316] width 55 height 18
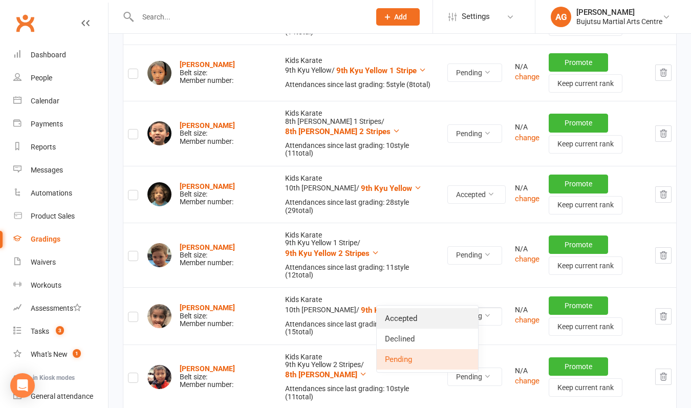
click at [426, 316] on link "Accepted" at bounding box center [427, 318] width 101 height 20
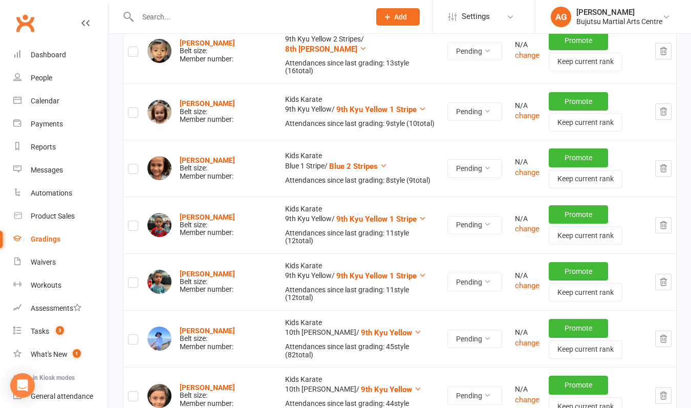
scroll to position [671, 0]
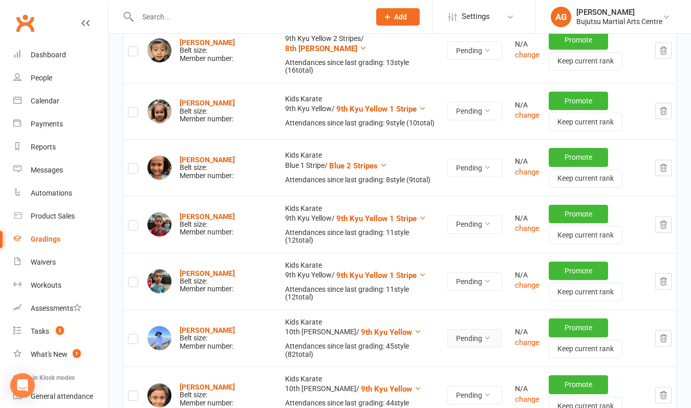
click at [447, 329] on button "Pending" at bounding box center [474, 338] width 55 height 18
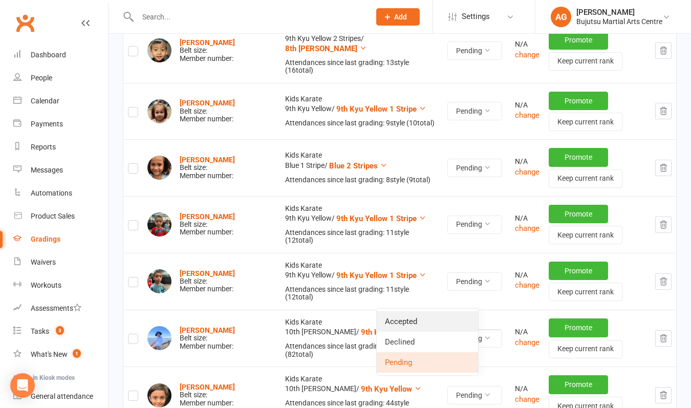
click at [435, 318] on link "Accepted" at bounding box center [427, 321] width 101 height 20
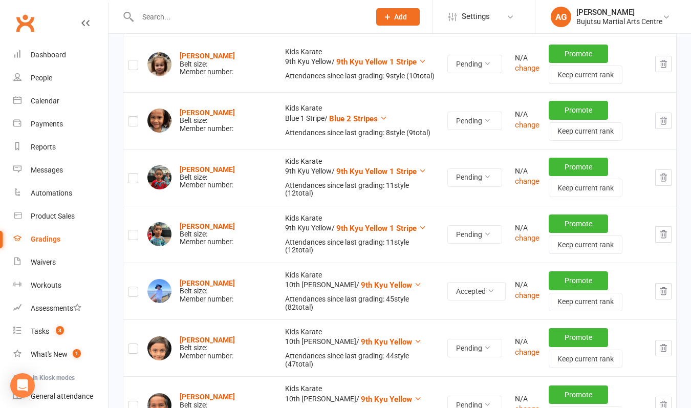
scroll to position [733, 0]
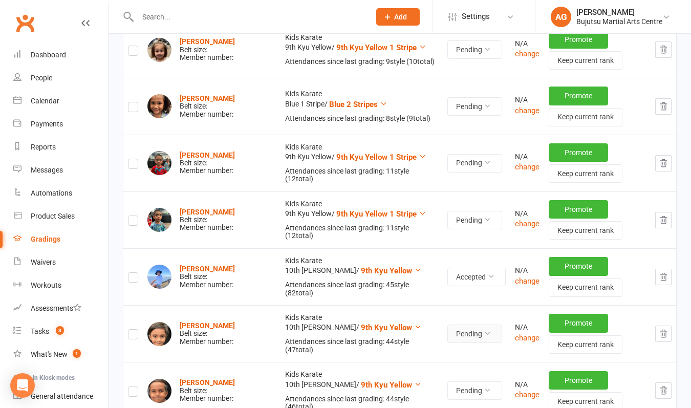
click at [447, 324] on button "Pending" at bounding box center [474, 333] width 55 height 18
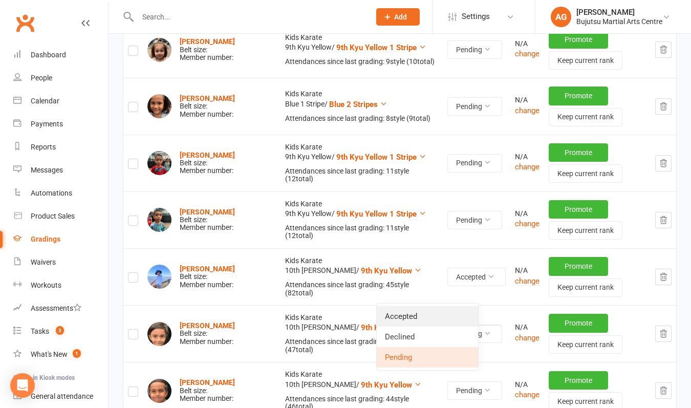
click at [433, 318] on link "Accepted" at bounding box center [427, 316] width 101 height 20
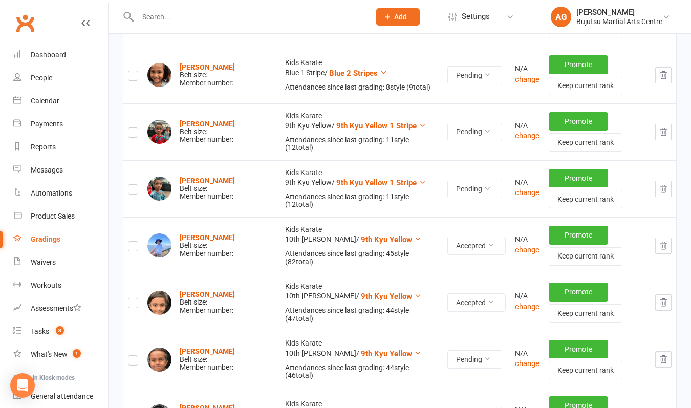
scroll to position [767, 0]
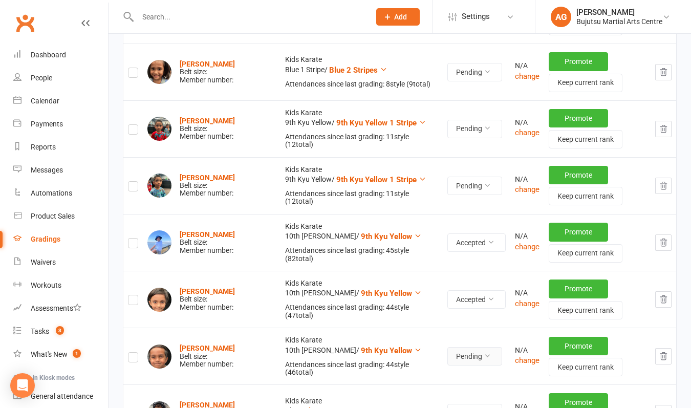
click at [447, 347] on button "Pending" at bounding box center [474, 356] width 55 height 18
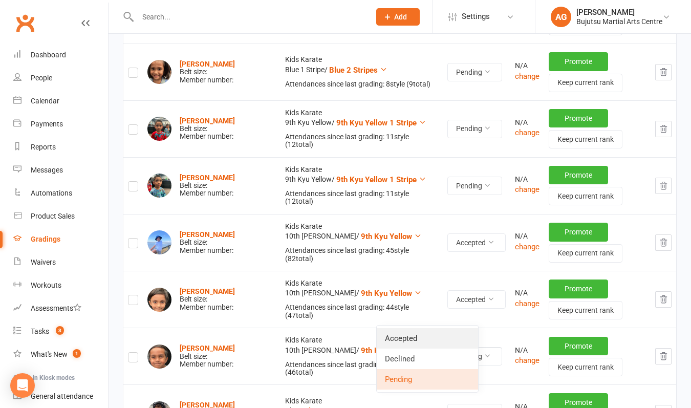
click at [434, 334] on link "Accepted" at bounding box center [427, 338] width 101 height 20
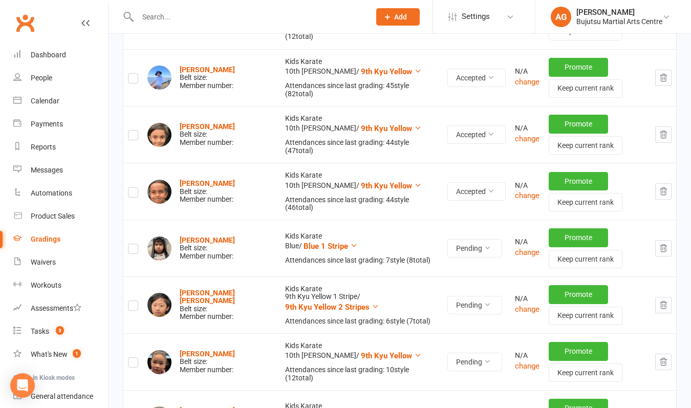
scroll to position [945, 0]
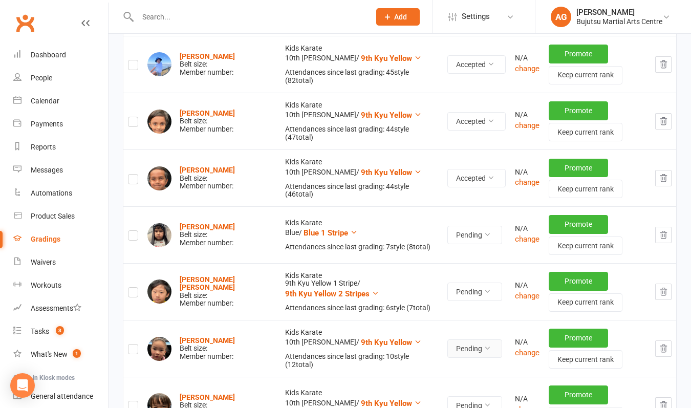
click at [447, 339] on button "Pending" at bounding box center [474, 348] width 55 height 18
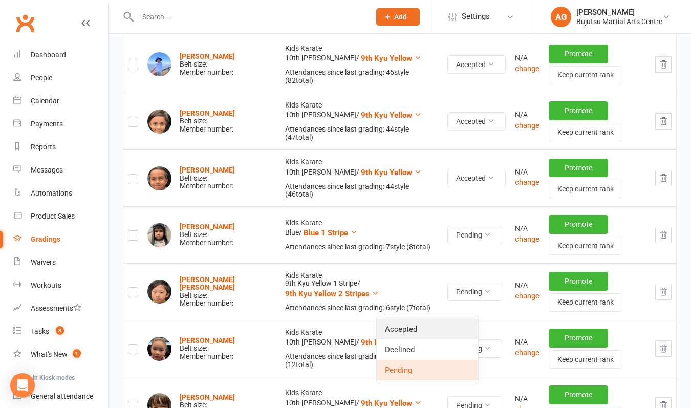
click at [430, 326] on link "Accepted" at bounding box center [427, 329] width 101 height 20
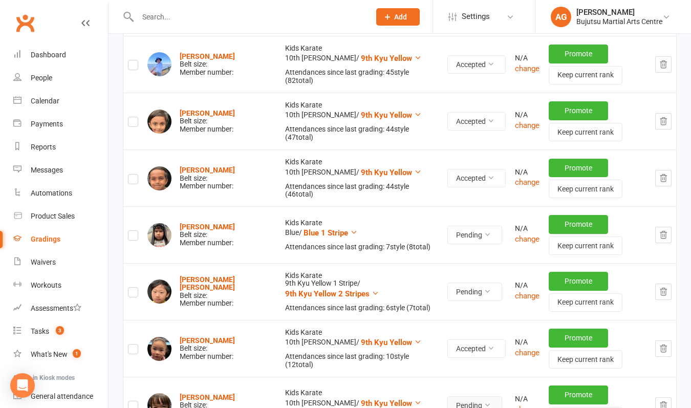
click at [447, 396] on button "Pending" at bounding box center [474, 405] width 55 height 18
click at [435, 384] on link "Accepted" at bounding box center [427, 385] width 101 height 20
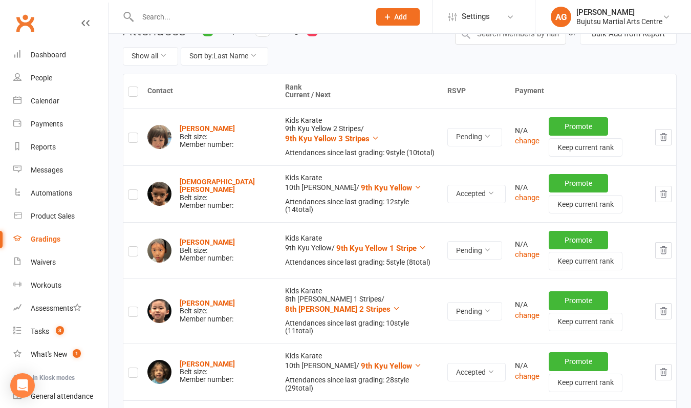
scroll to position [103, 0]
click at [447, 249] on button "Pending" at bounding box center [474, 250] width 55 height 18
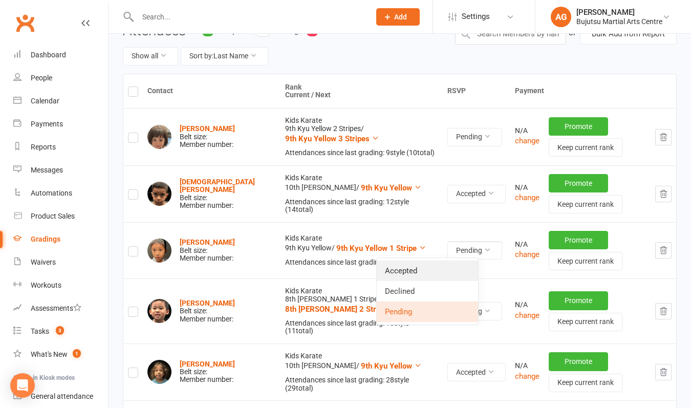
click at [431, 271] on link "Accepted" at bounding box center [427, 270] width 101 height 20
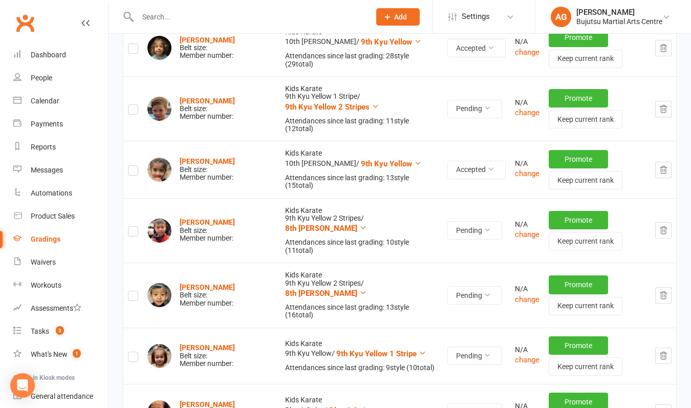
scroll to position [427, 0]
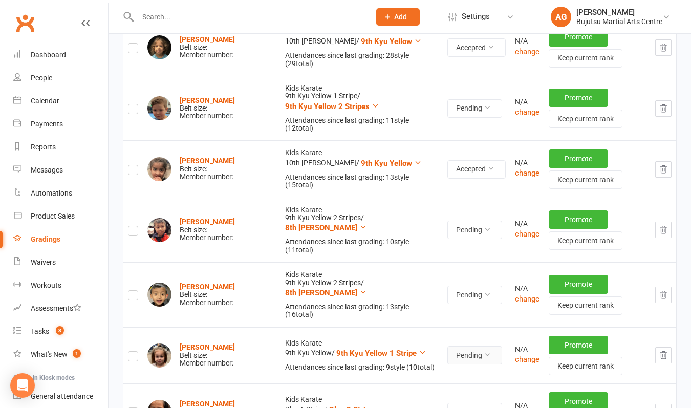
click at [449, 346] on button "Pending" at bounding box center [474, 355] width 55 height 18
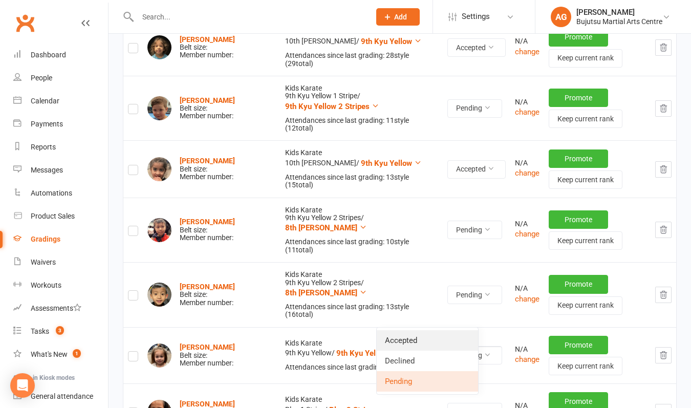
click at [436, 334] on link "Accepted" at bounding box center [427, 340] width 101 height 20
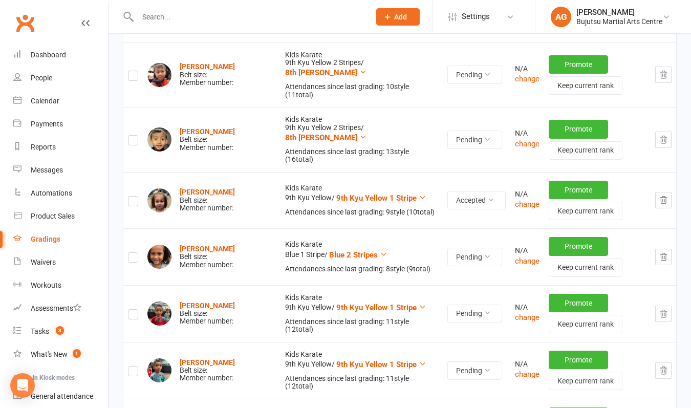
scroll to position [585, 0]
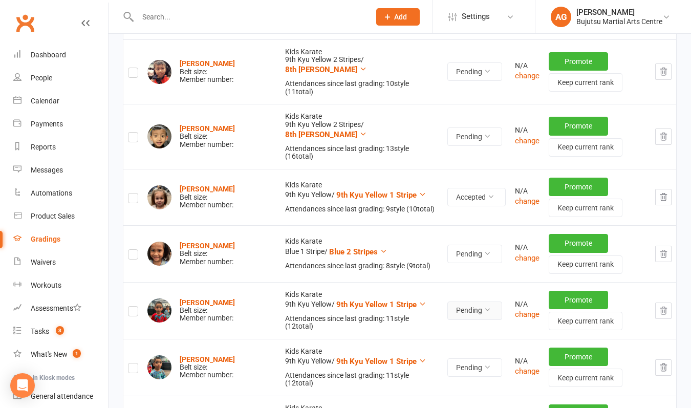
click at [447, 301] on button "Pending" at bounding box center [474, 310] width 55 height 18
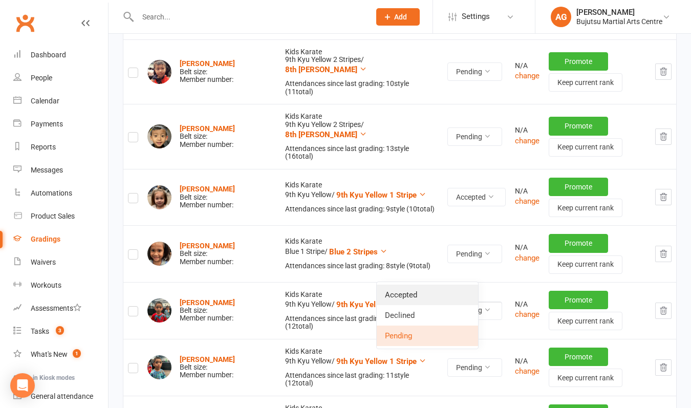
click at [433, 293] on link "Accepted" at bounding box center [427, 294] width 101 height 20
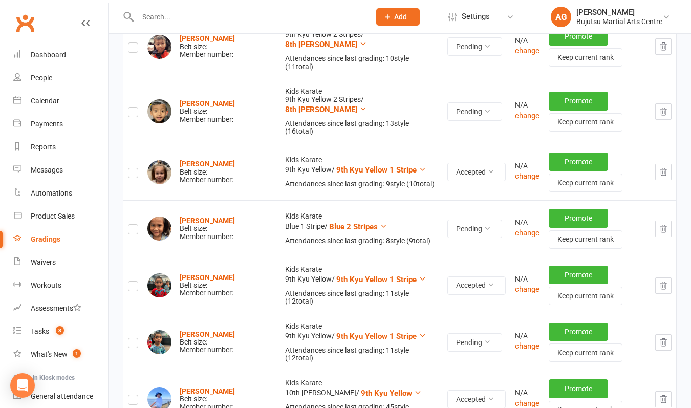
scroll to position [621, 0]
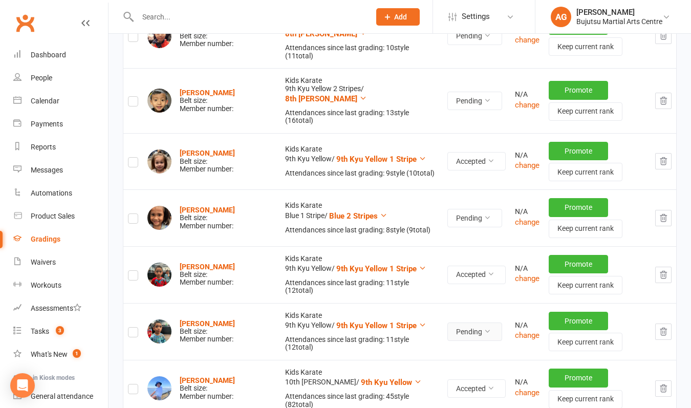
click at [447, 322] on button "Pending" at bounding box center [474, 331] width 55 height 18
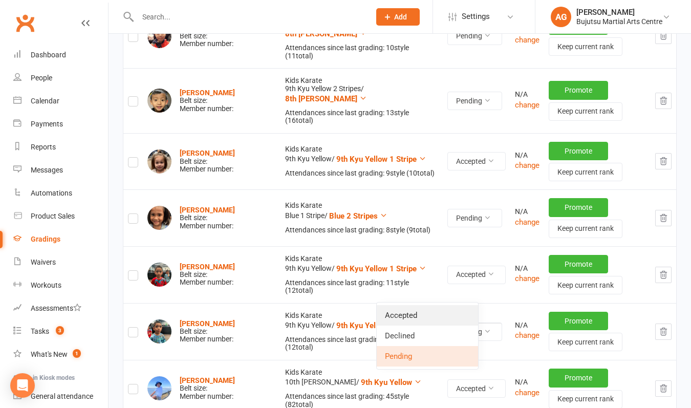
click at [435, 312] on link "Accepted" at bounding box center [427, 315] width 101 height 20
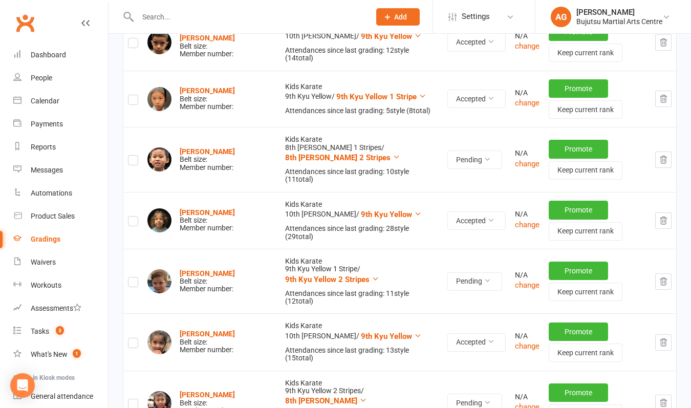
scroll to position [255, 0]
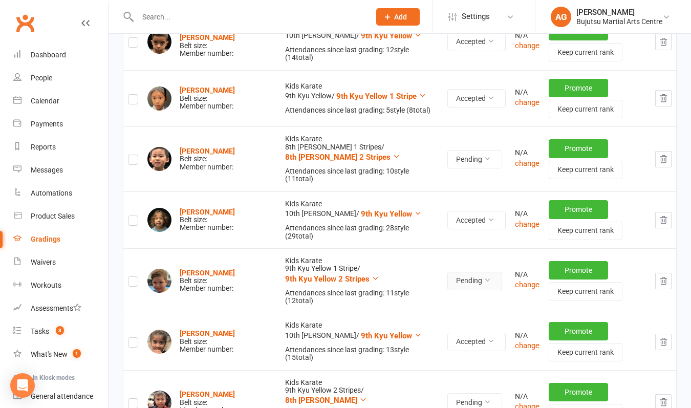
click at [447, 272] on button "Pending" at bounding box center [474, 281] width 55 height 18
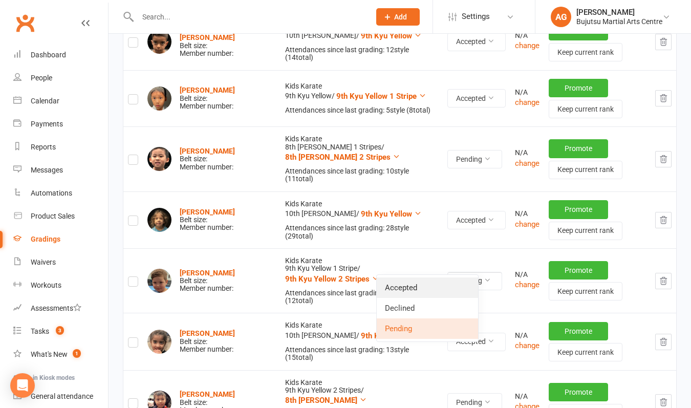
click at [429, 288] on link "Accepted" at bounding box center [427, 287] width 101 height 20
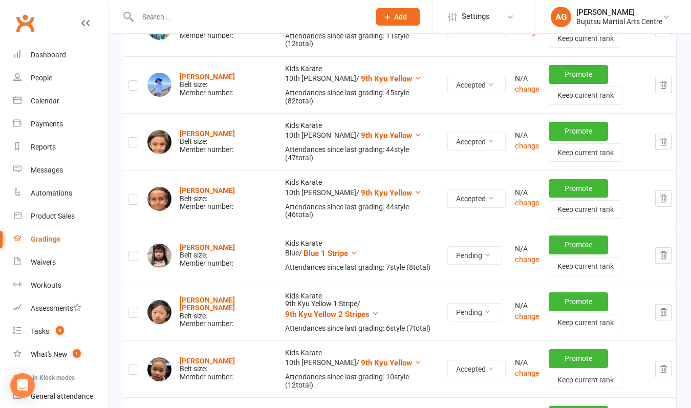
scroll to position [925, 0]
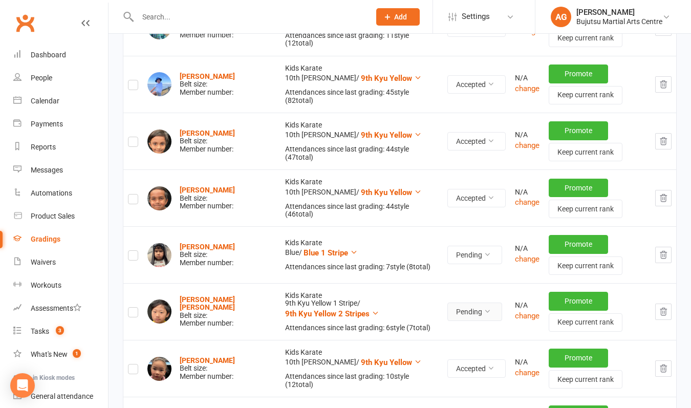
click at [448, 302] on button "Pending" at bounding box center [474, 311] width 55 height 18
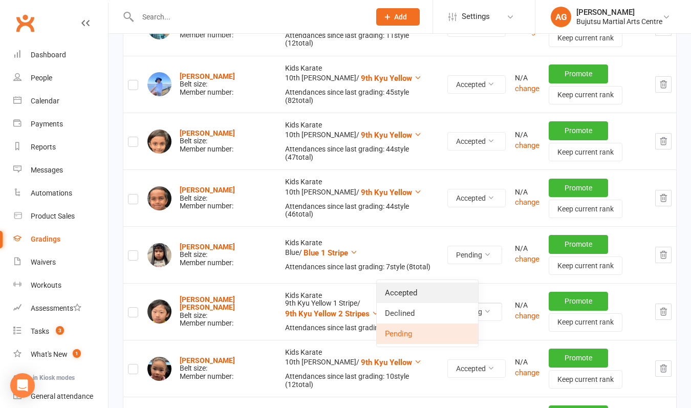
click at [434, 292] on link "Accepted" at bounding box center [427, 292] width 101 height 20
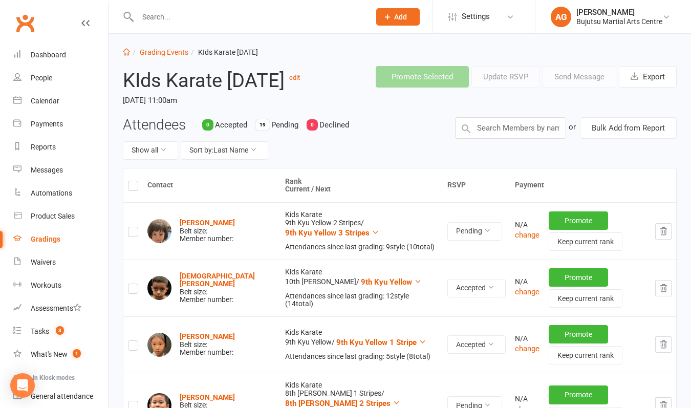
scroll to position [18, 0]
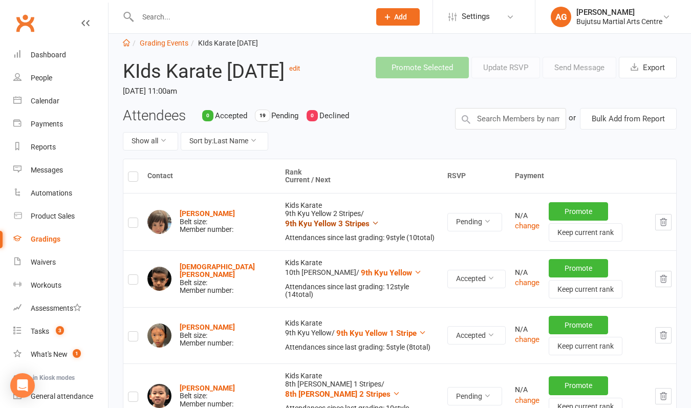
click at [322, 222] on span "9th Kyu Yellow 3 Stripes" at bounding box center [327, 223] width 84 height 9
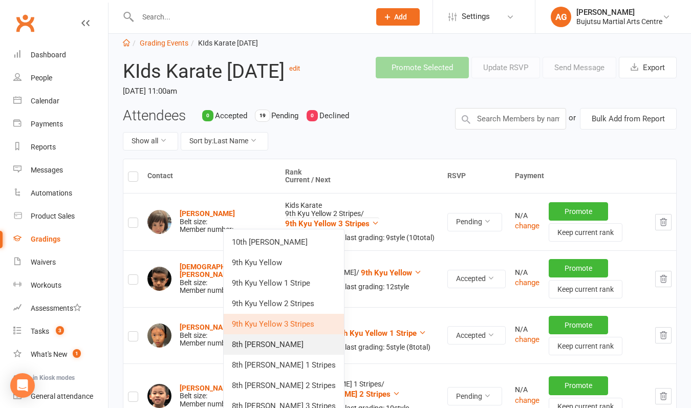
click at [293, 342] on link "8th Kyu Green" at bounding box center [284, 344] width 120 height 20
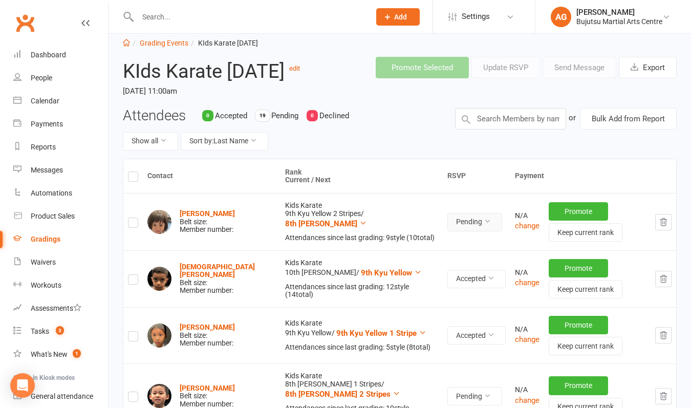
click at [447, 223] on button "Pending" at bounding box center [474, 222] width 55 height 18
click at [430, 242] on link "Accepted" at bounding box center [425, 243] width 101 height 20
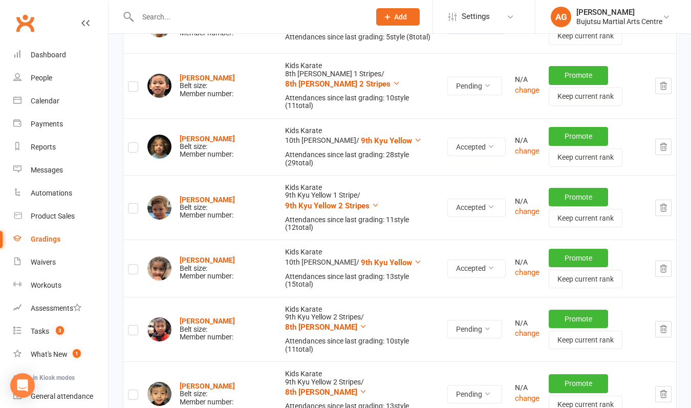
scroll to position [334, 0]
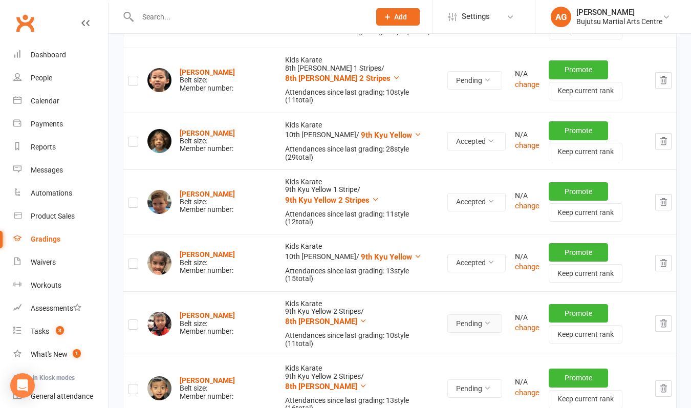
click at [447, 314] on button "Pending" at bounding box center [474, 323] width 55 height 18
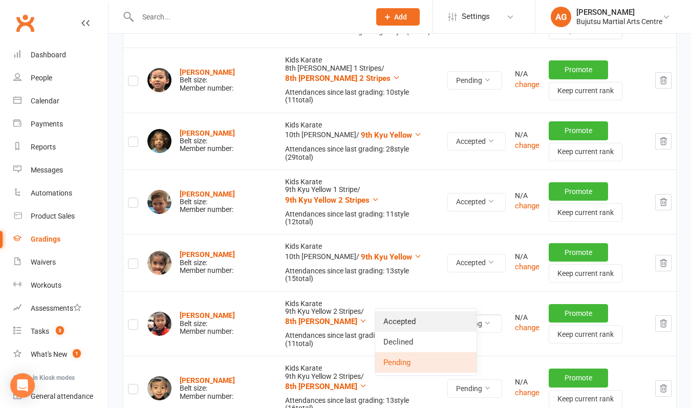
click at [430, 318] on link "Accepted" at bounding box center [425, 321] width 101 height 20
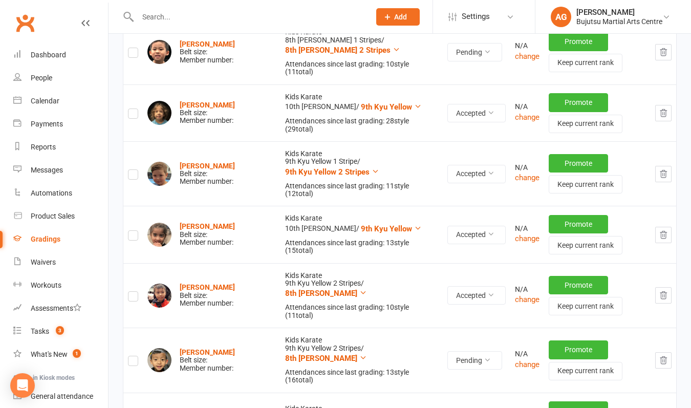
scroll to position [362, 0]
click at [447, 350] on button "Pending" at bounding box center [474, 359] width 55 height 18
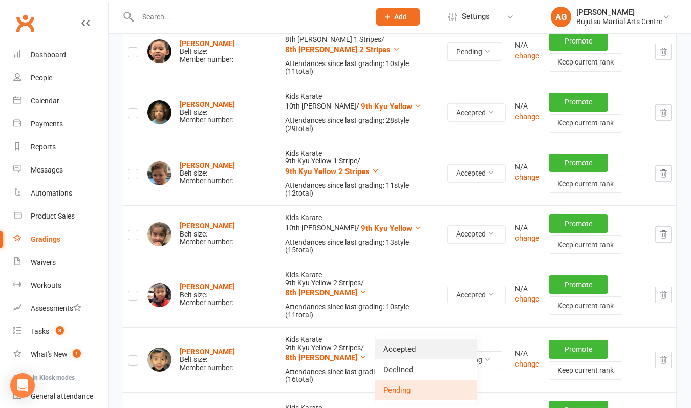
click at [436, 345] on link "Accepted" at bounding box center [425, 349] width 101 height 20
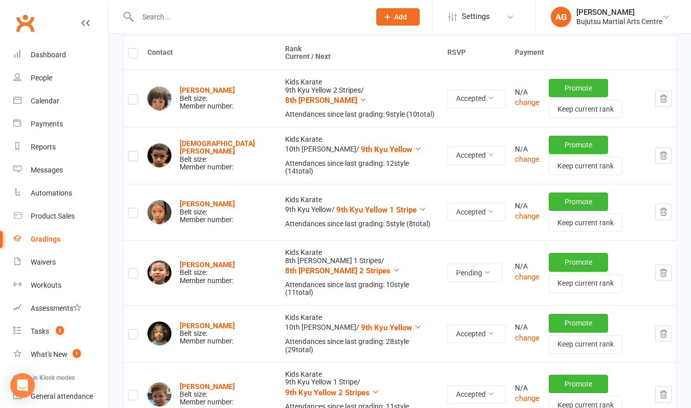
scroll to position [141, 0]
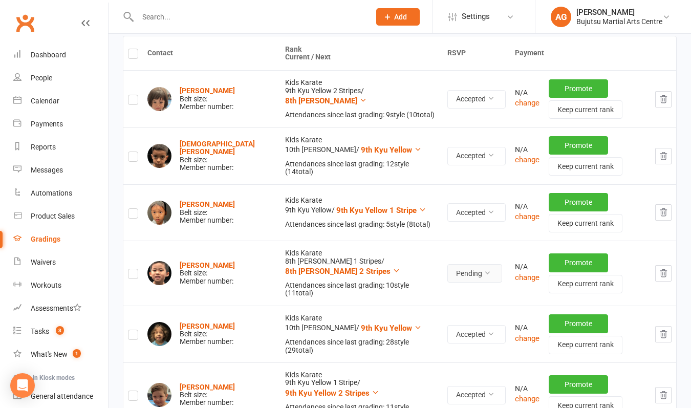
click at [447, 267] on button "Pending" at bounding box center [474, 273] width 55 height 18
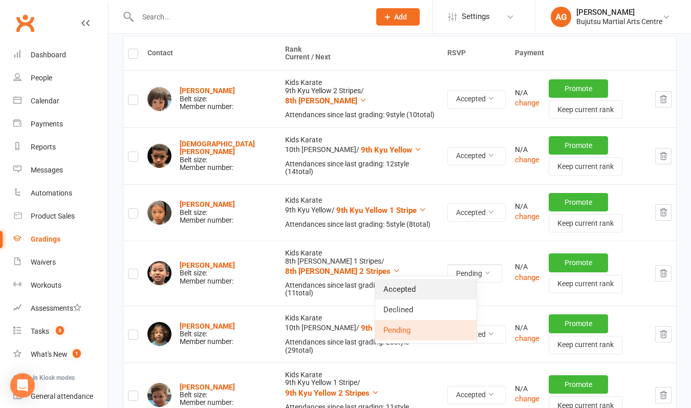
click at [430, 292] on link "Accepted" at bounding box center [425, 289] width 101 height 20
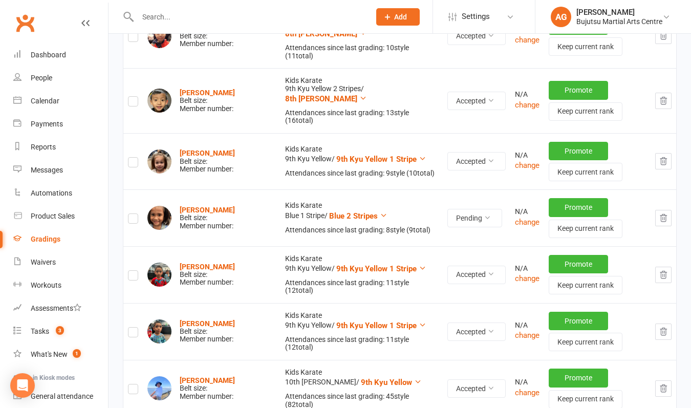
scroll to position [621, 0]
click at [447, 209] on button "Pending" at bounding box center [474, 218] width 55 height 18
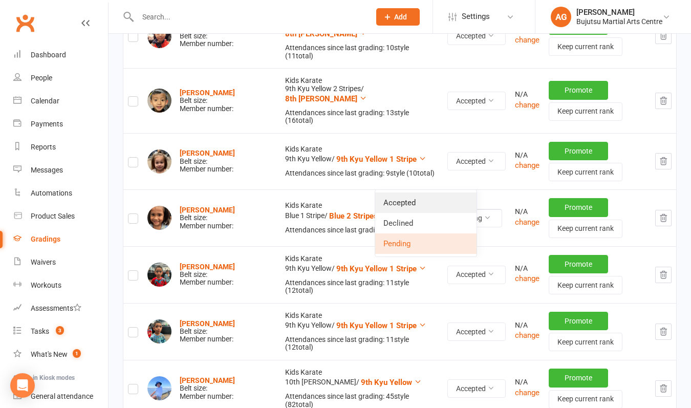
click at [434, 206] on link "Accepted" at bounding box center [425, 202] width 101 height 20
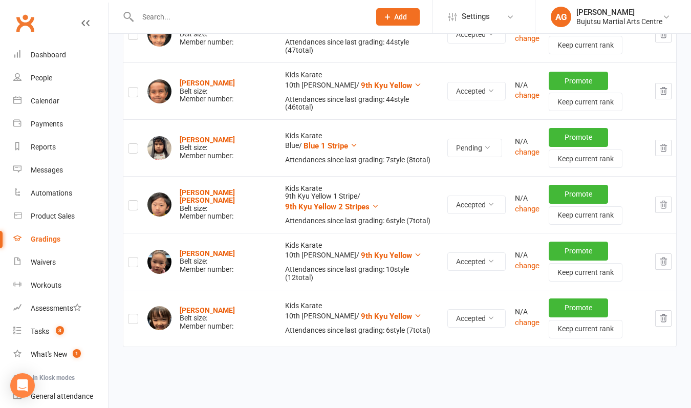
scroll to position [1031, 0]
click at [447, 139] on button "Pending" at bounding box center [474, 148] width 55 height 18
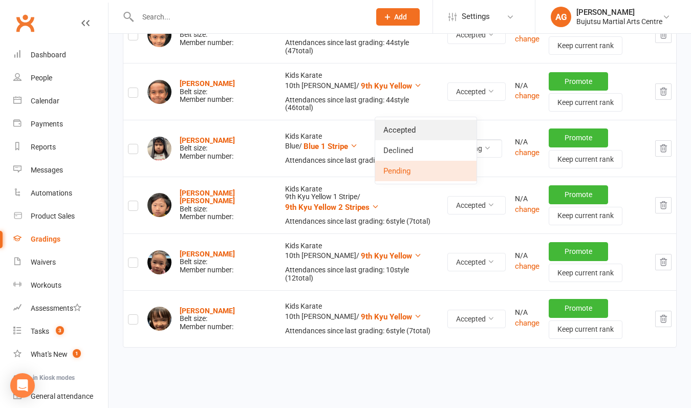
click at [427, 125] on link "Accepted" at bounding box center [425, 130] width 101 height 20
